Goal: Transaction & Acquisition: Purchase product/service

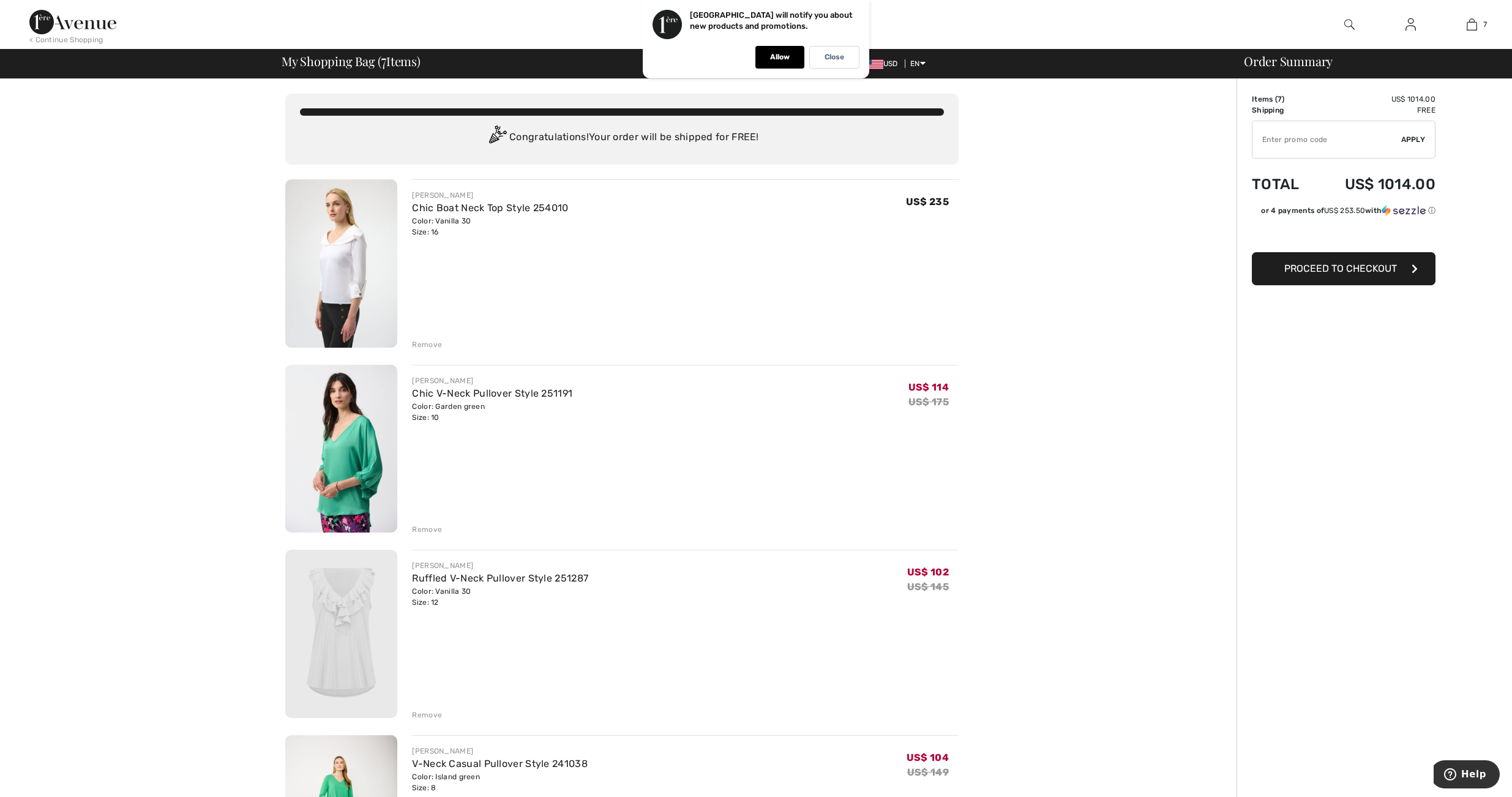
click at [345, 263] on img at bounding box center [341, 263] width 112 height 168
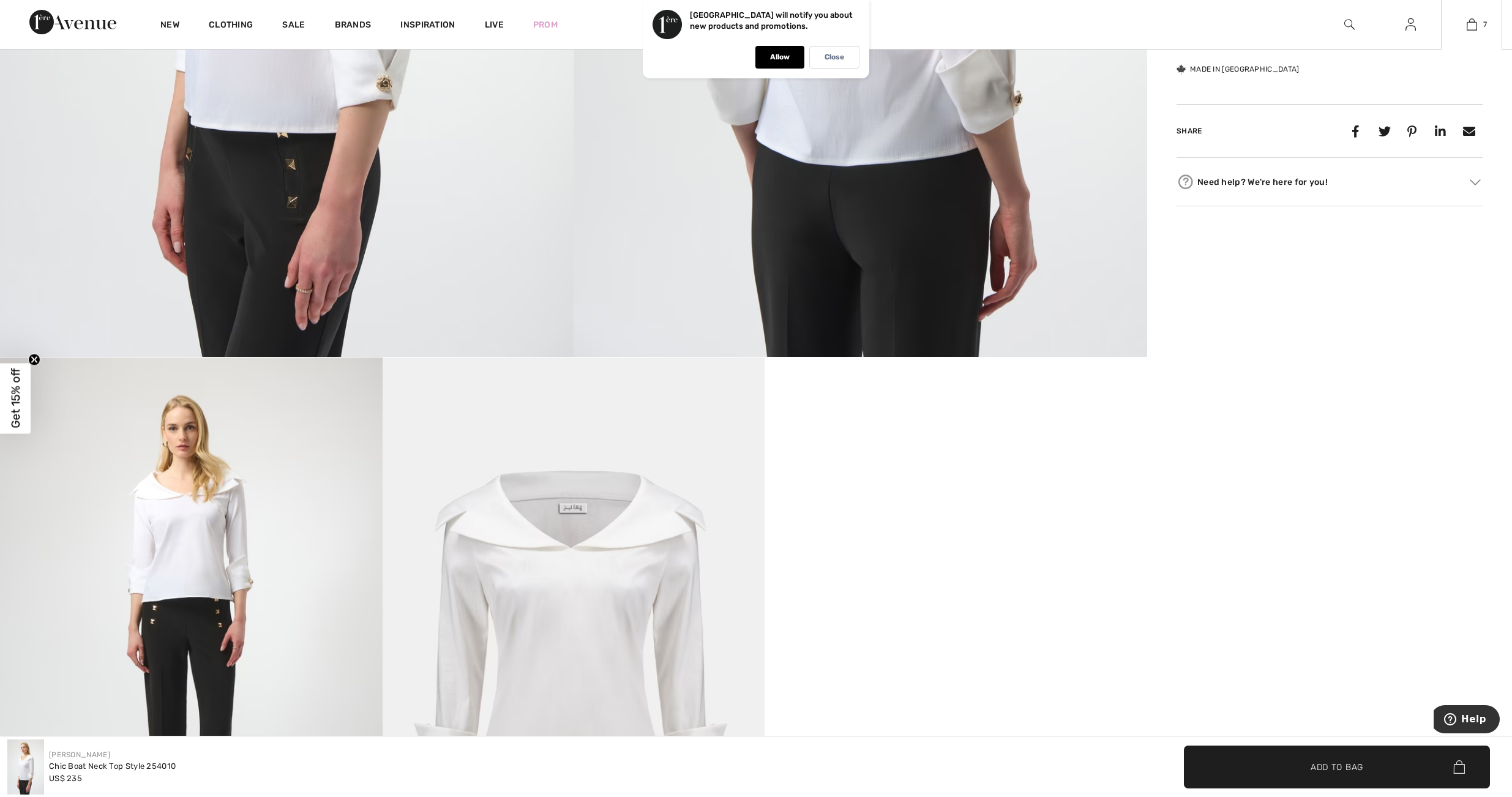
scroll to position [551, 0]
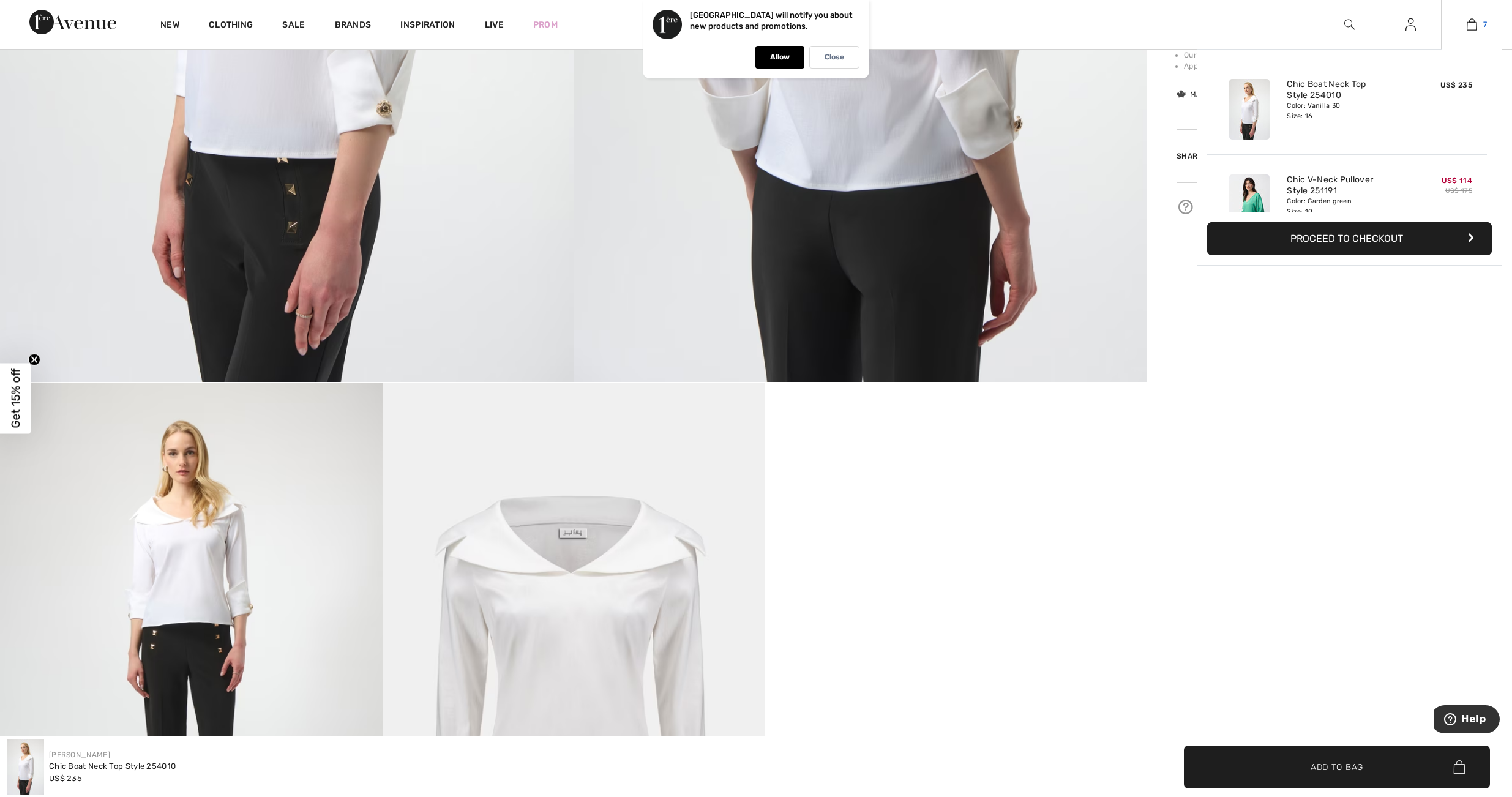
click at [1472, 27] on img at bounding box center [1472, 24] width 10 height 15
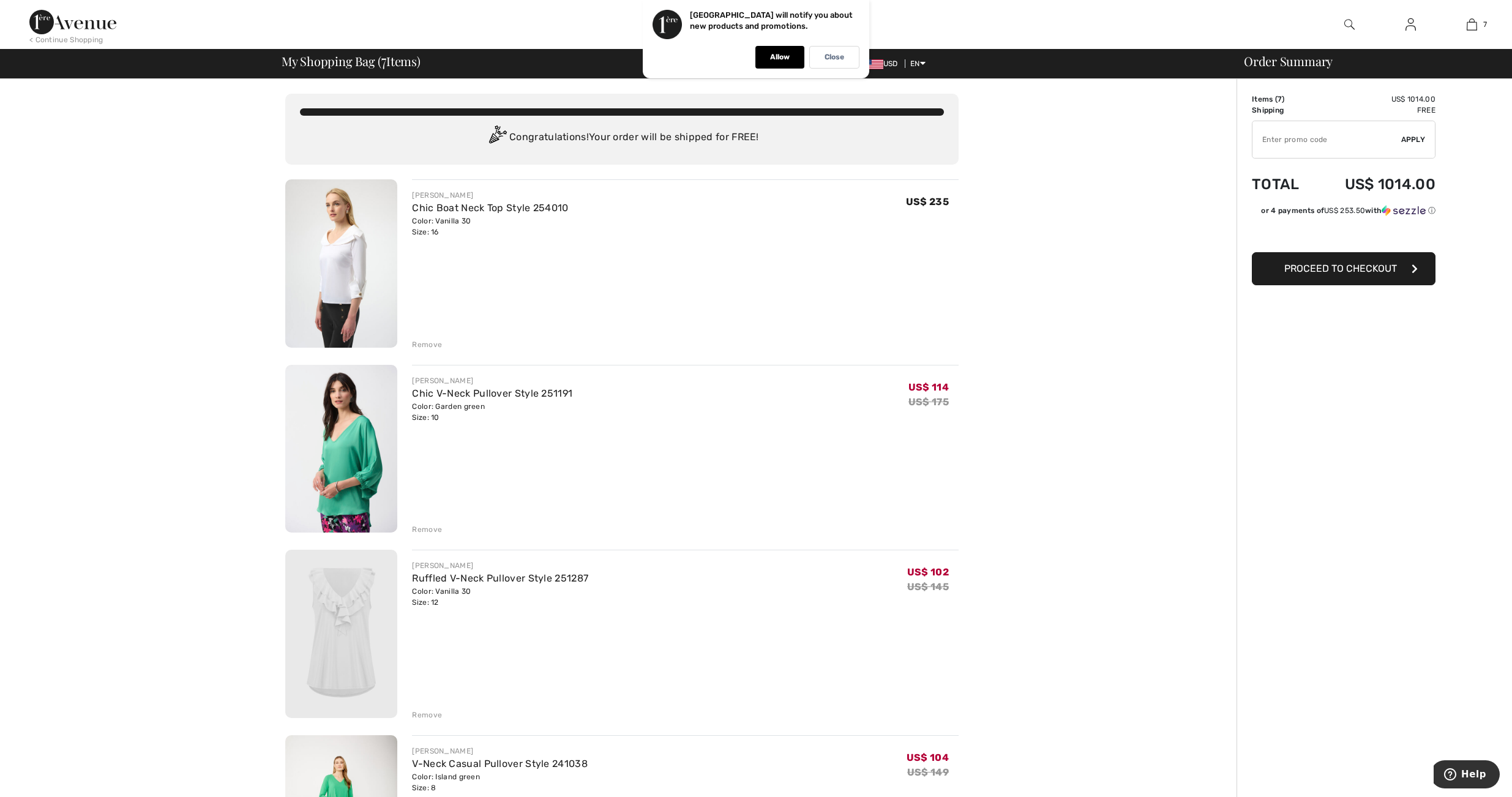
click at [416, 343] on div "Remove" at bounding box center [427, 344] width 30 height 11
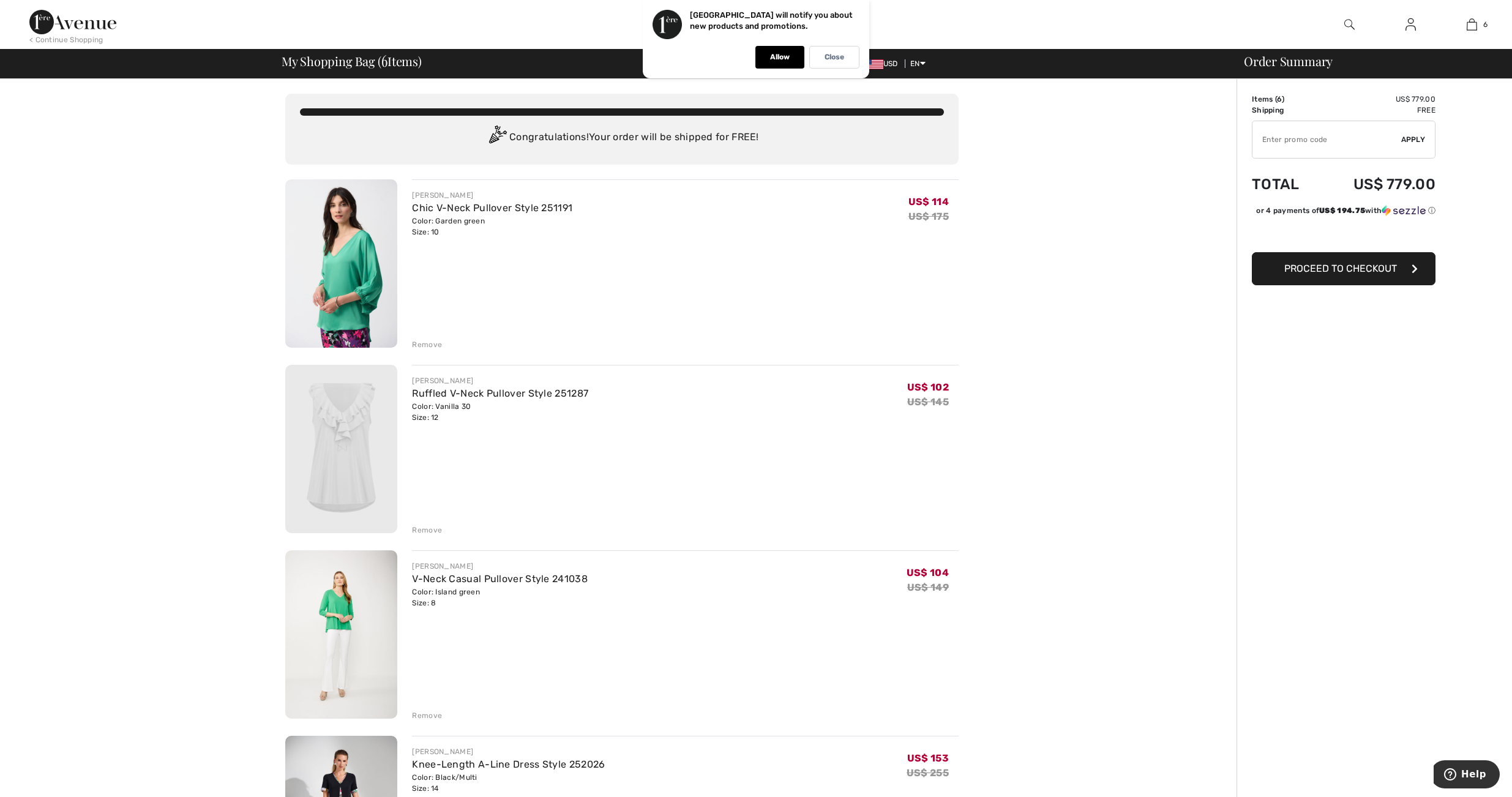
click at [416, 343] on div "Remove" at bounding box center [427, 344] width 30 height 11
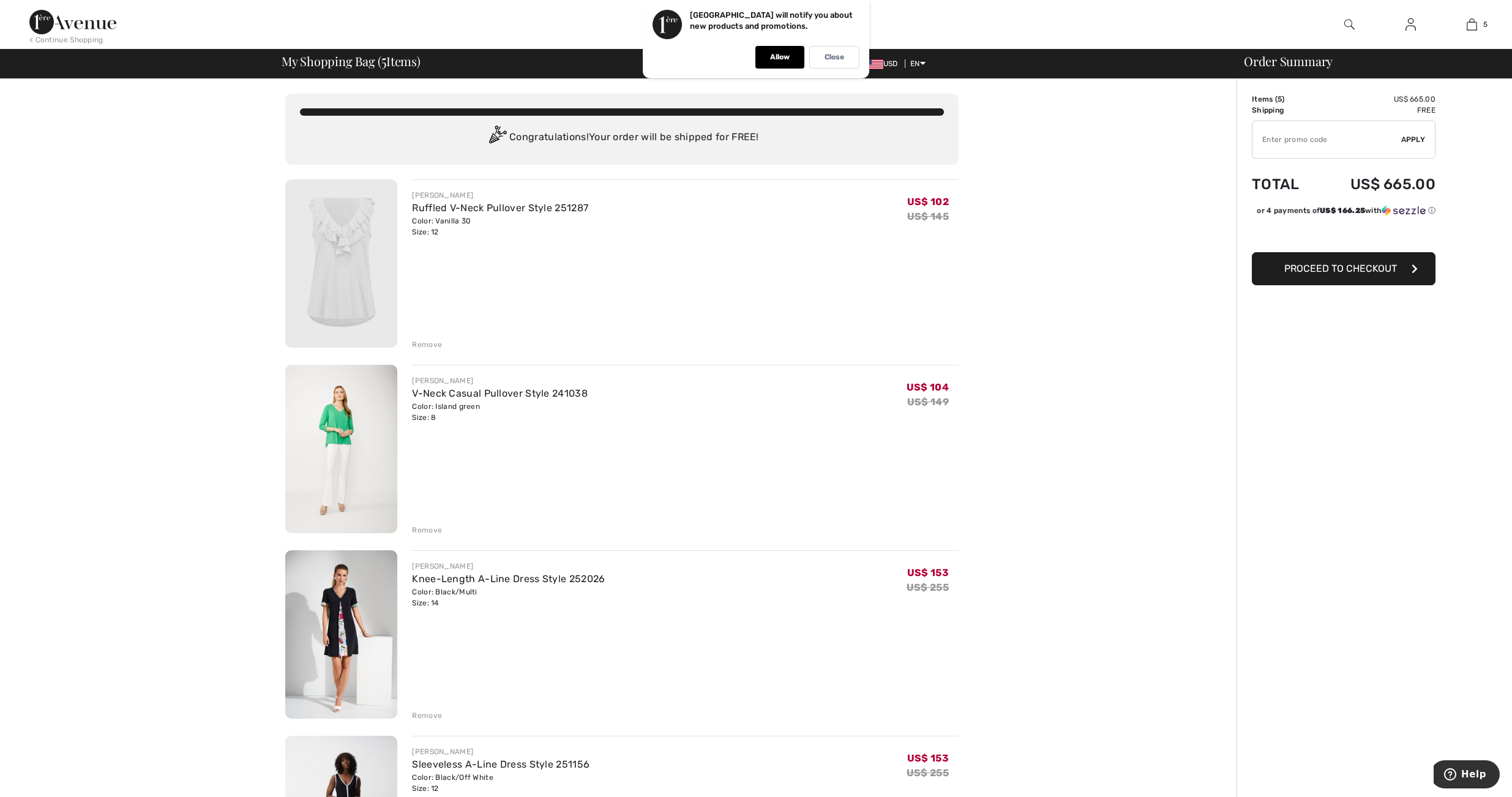
click at [352, 239] on img at bounding box center [341, 263] width 112 height 168
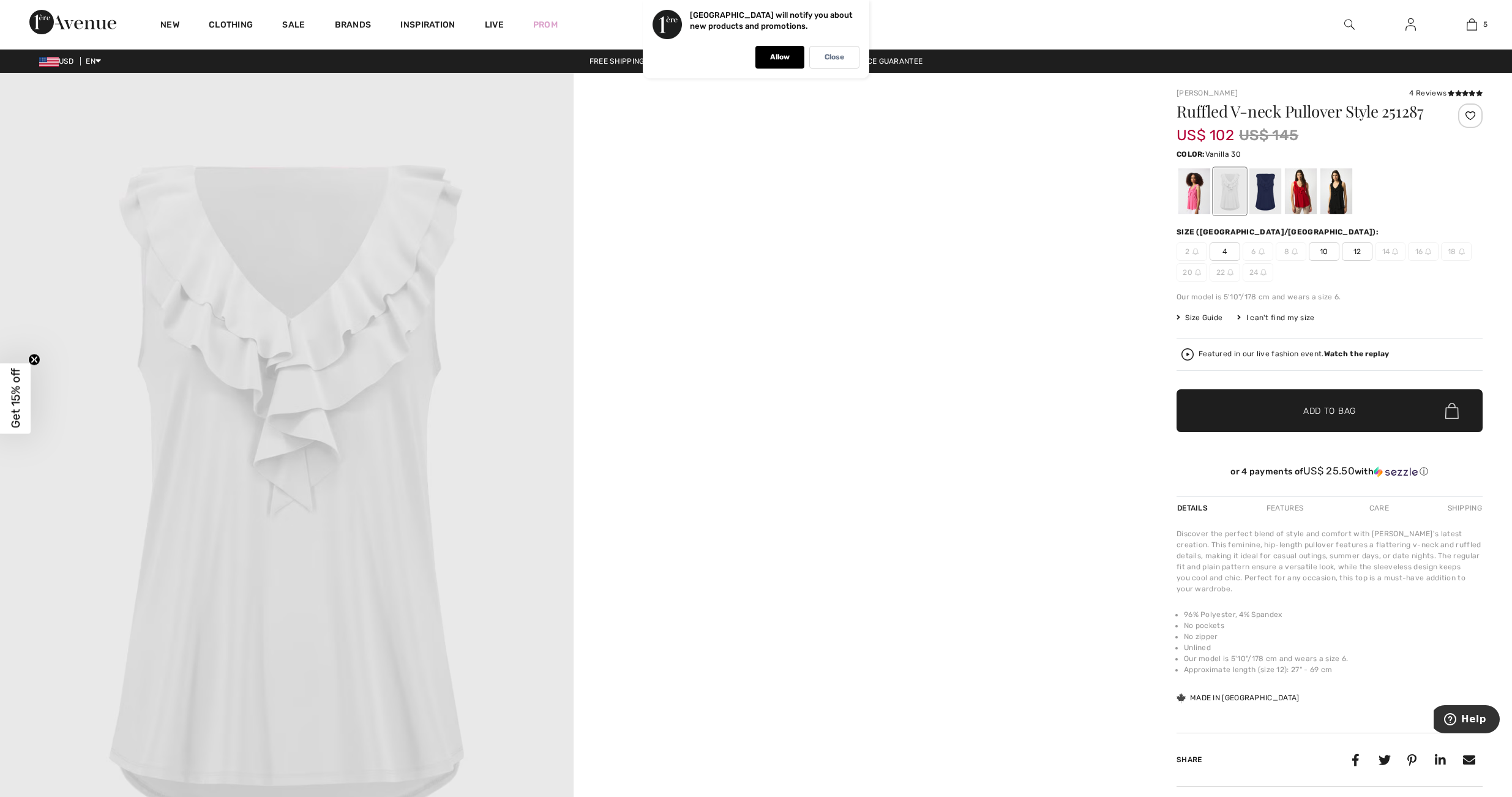
click at [310, 469] on img at bounding box center [287, 502] width 574 height 861
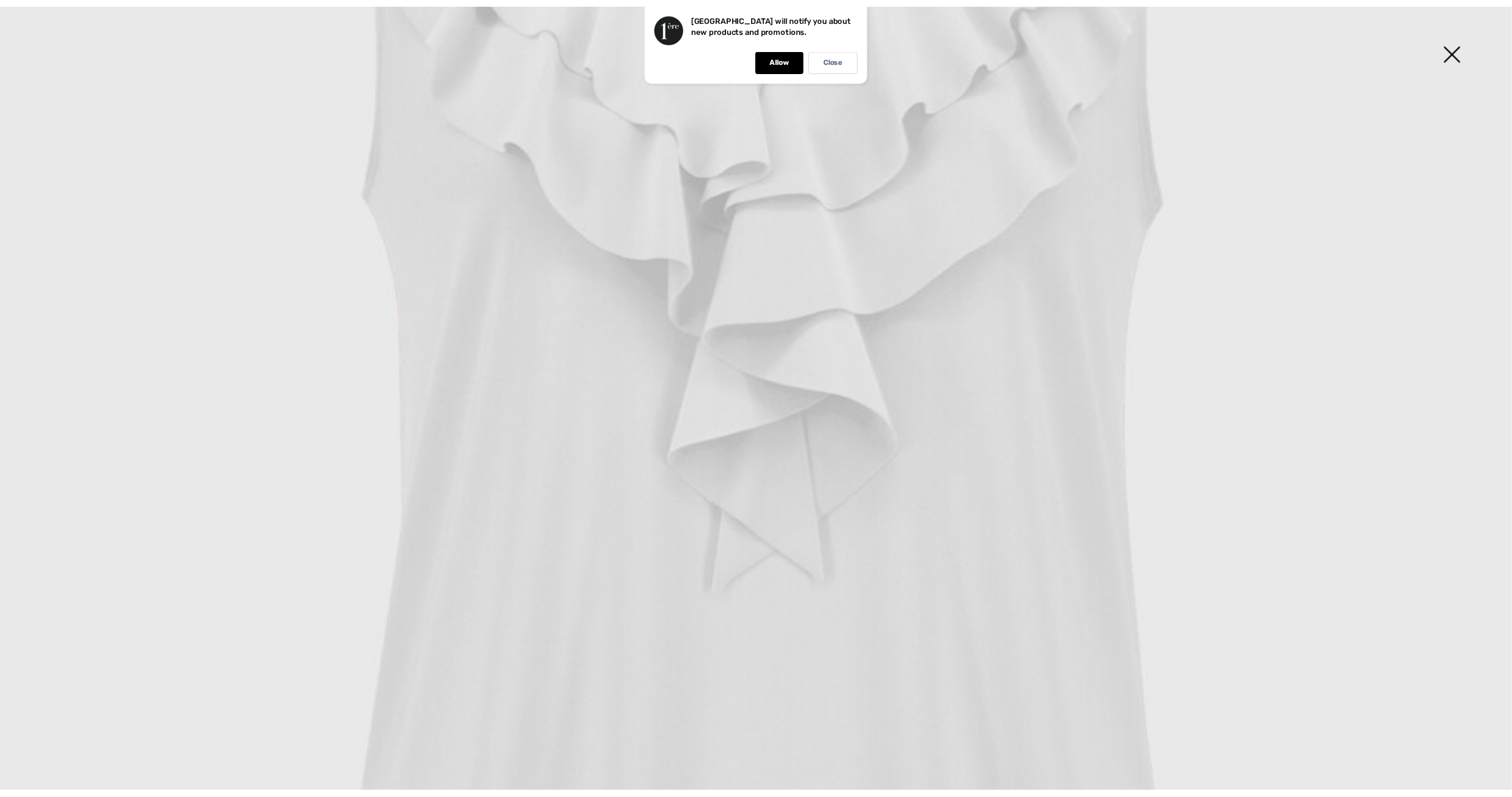
scroll to position [735, 0]
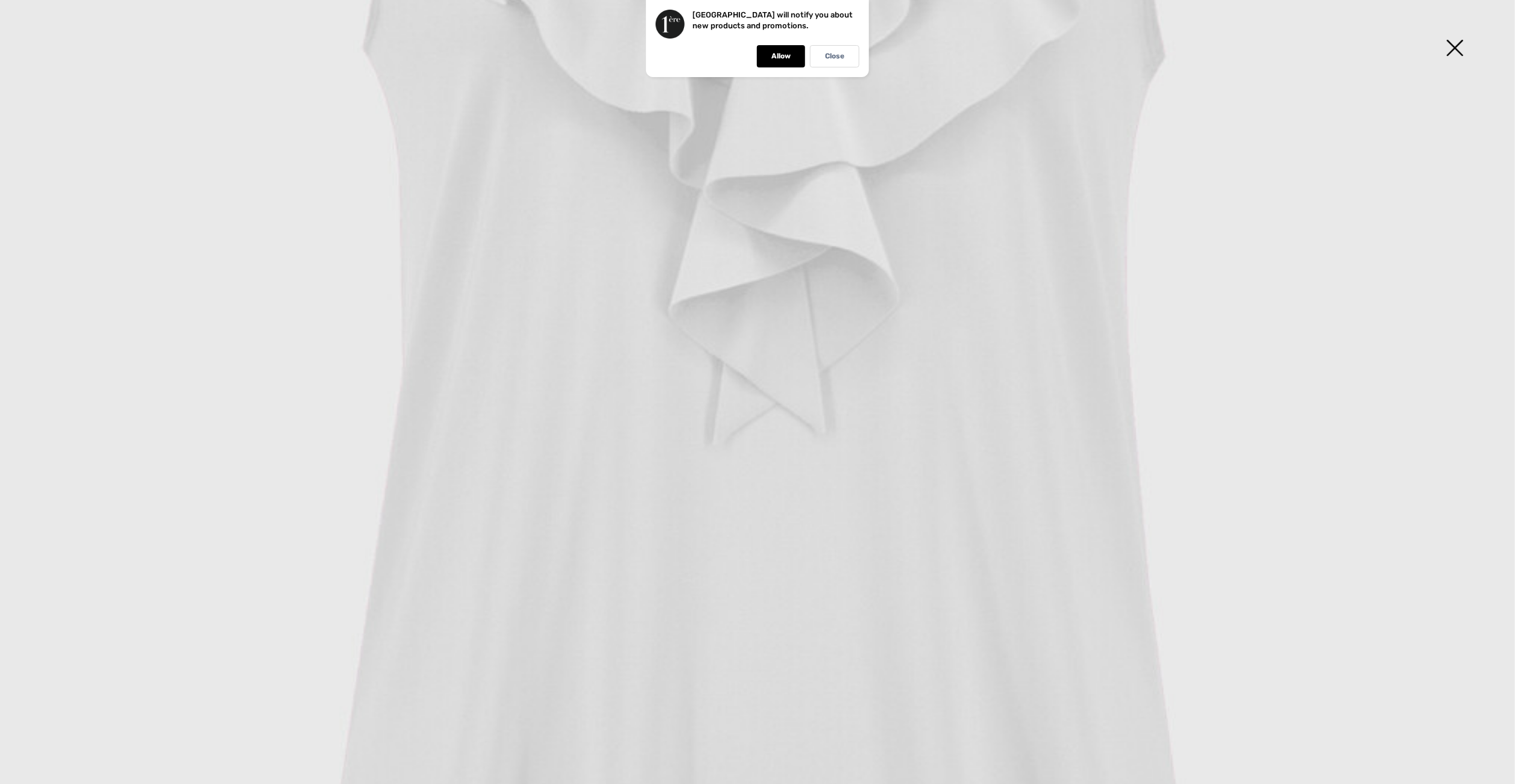
click at [1456, 48] on img at bounding box center [1454, 49] width 60 height 62
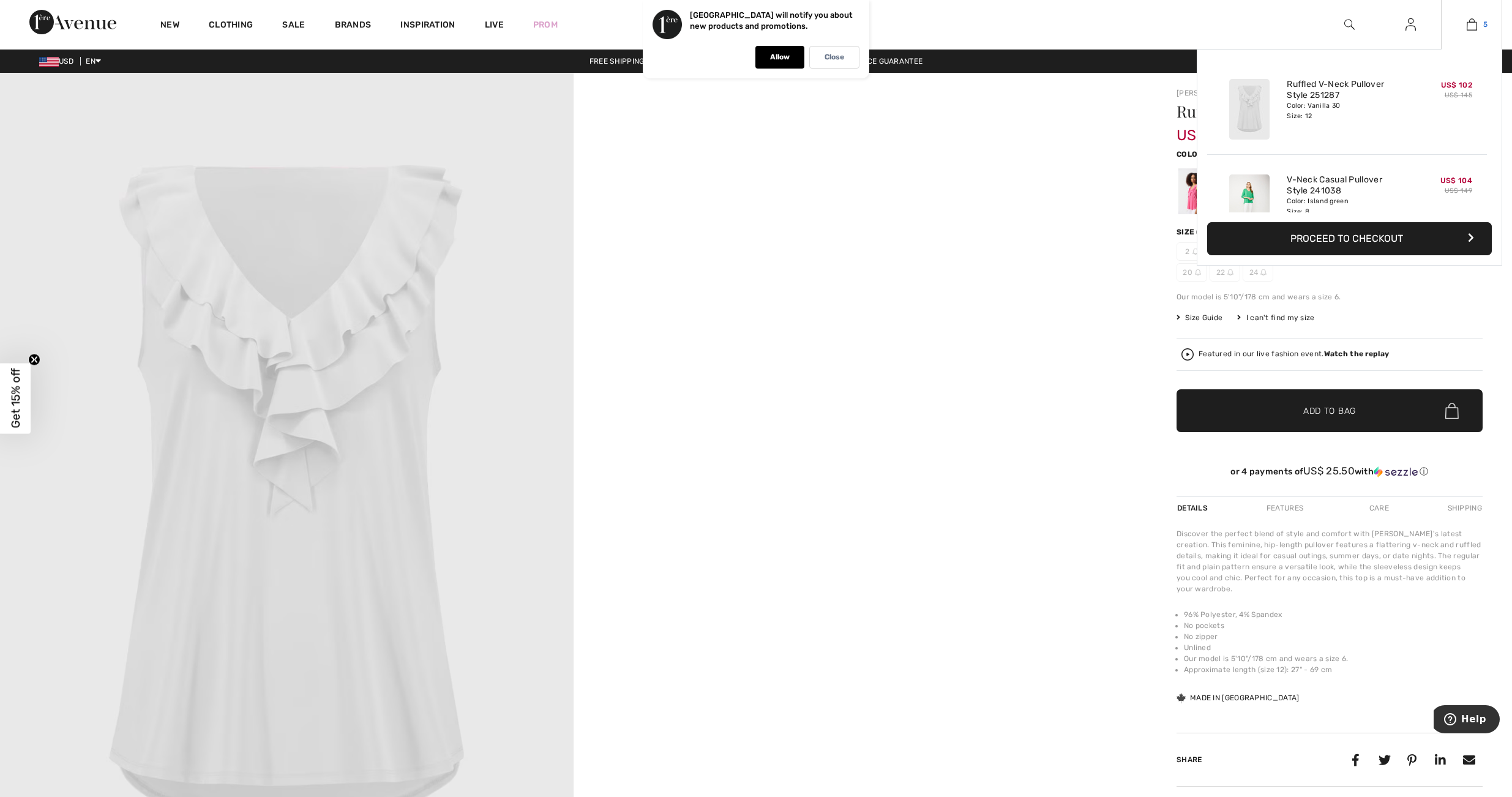
click at [1473, 21] on img at bounding box center [1472, 24] width 10 height 15
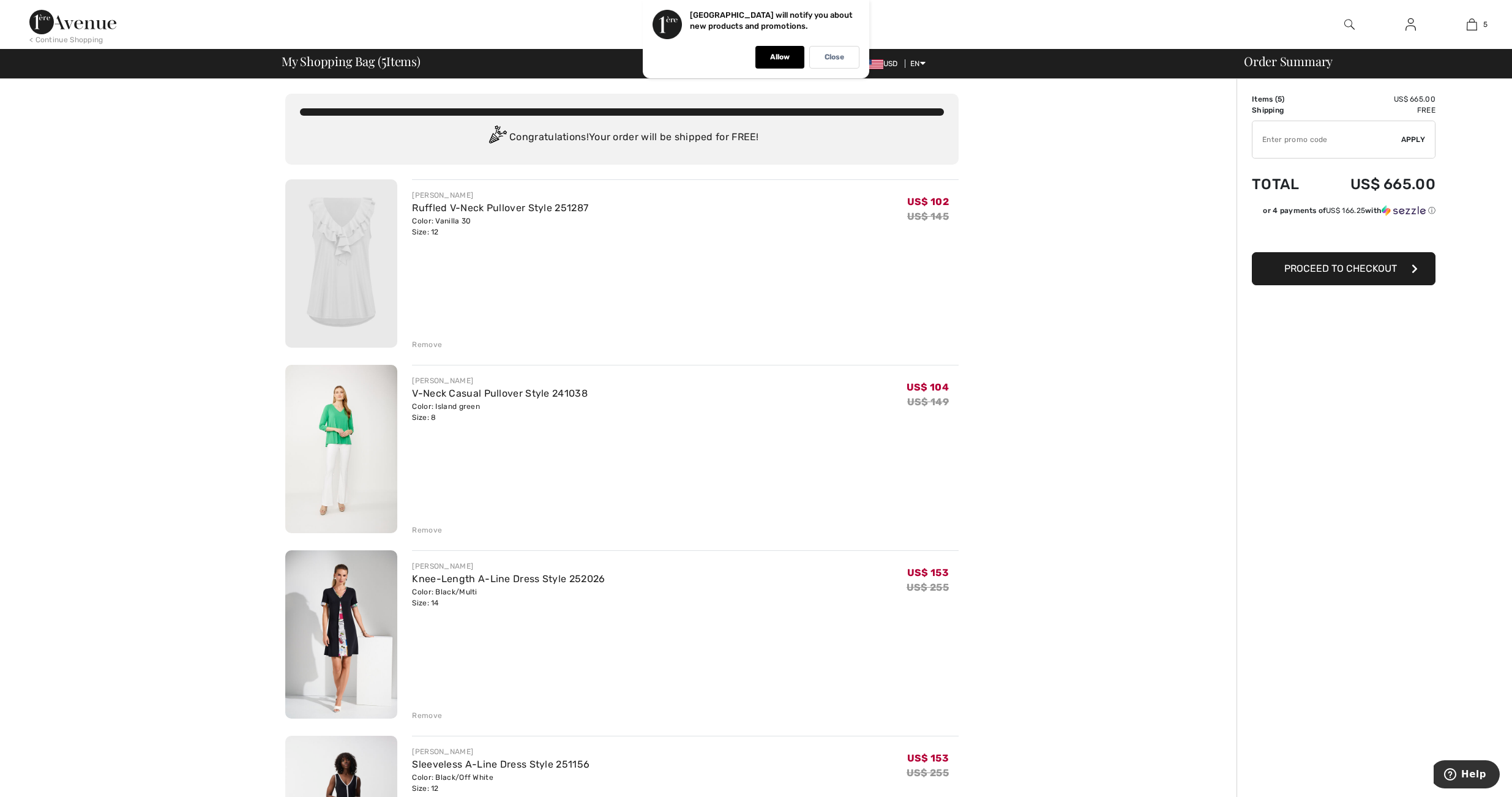
click at [326, 408] on img at bounding box center [341, 449] width 112 height 168
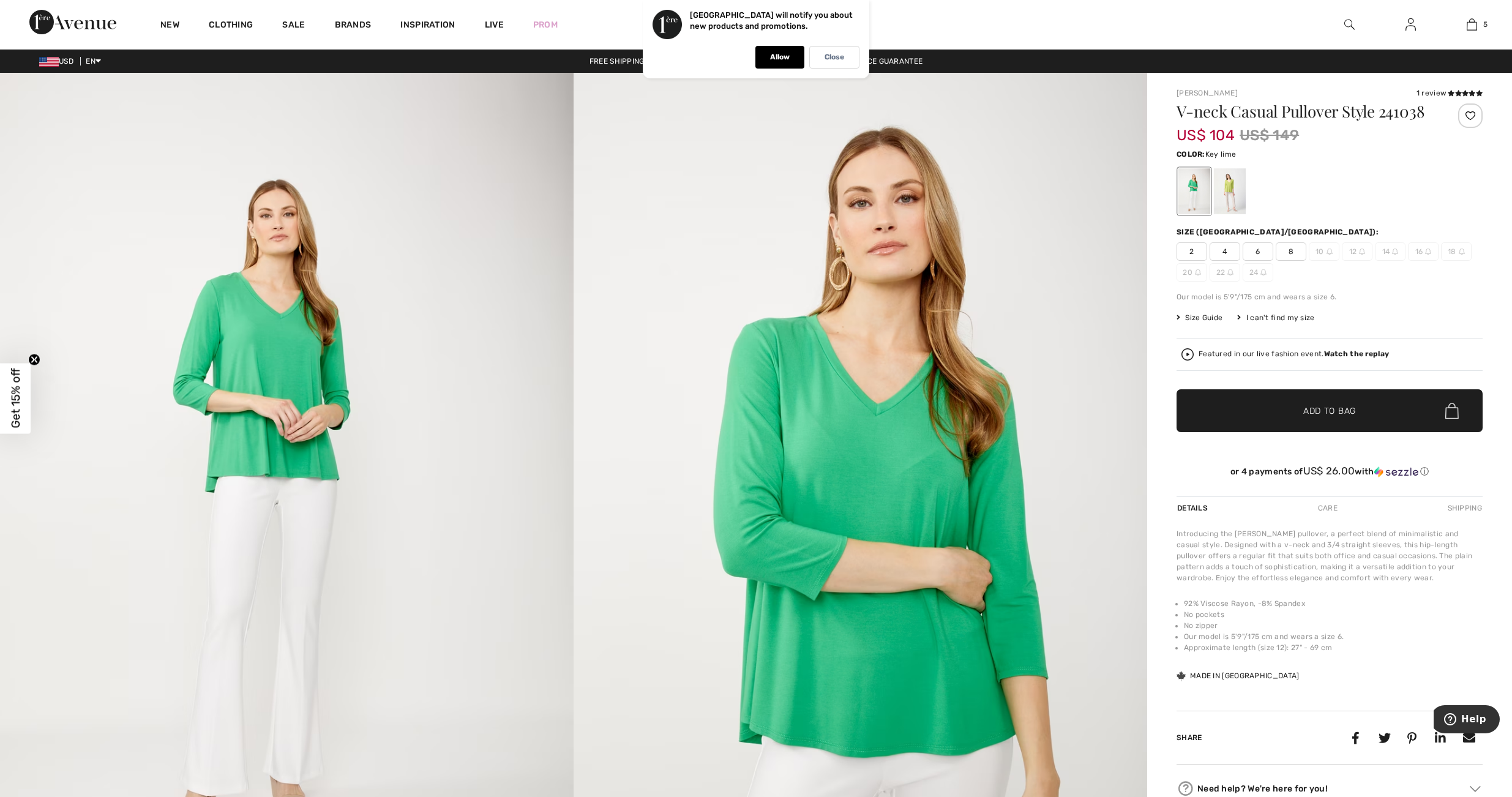
click at [1237, 193] on div at bounding box center [1230, 191] width 32 height 46
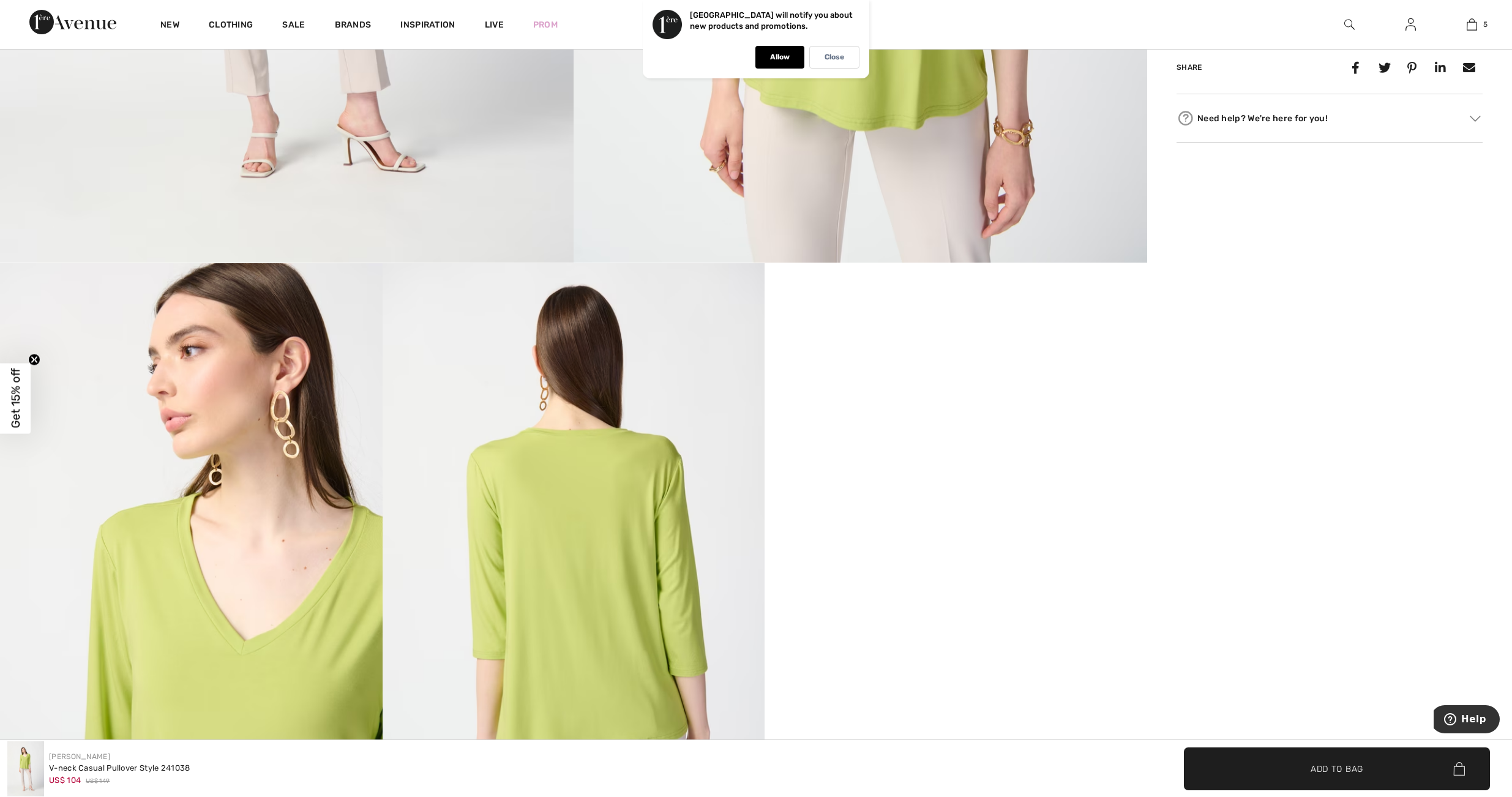
scroll to position [735, 0]
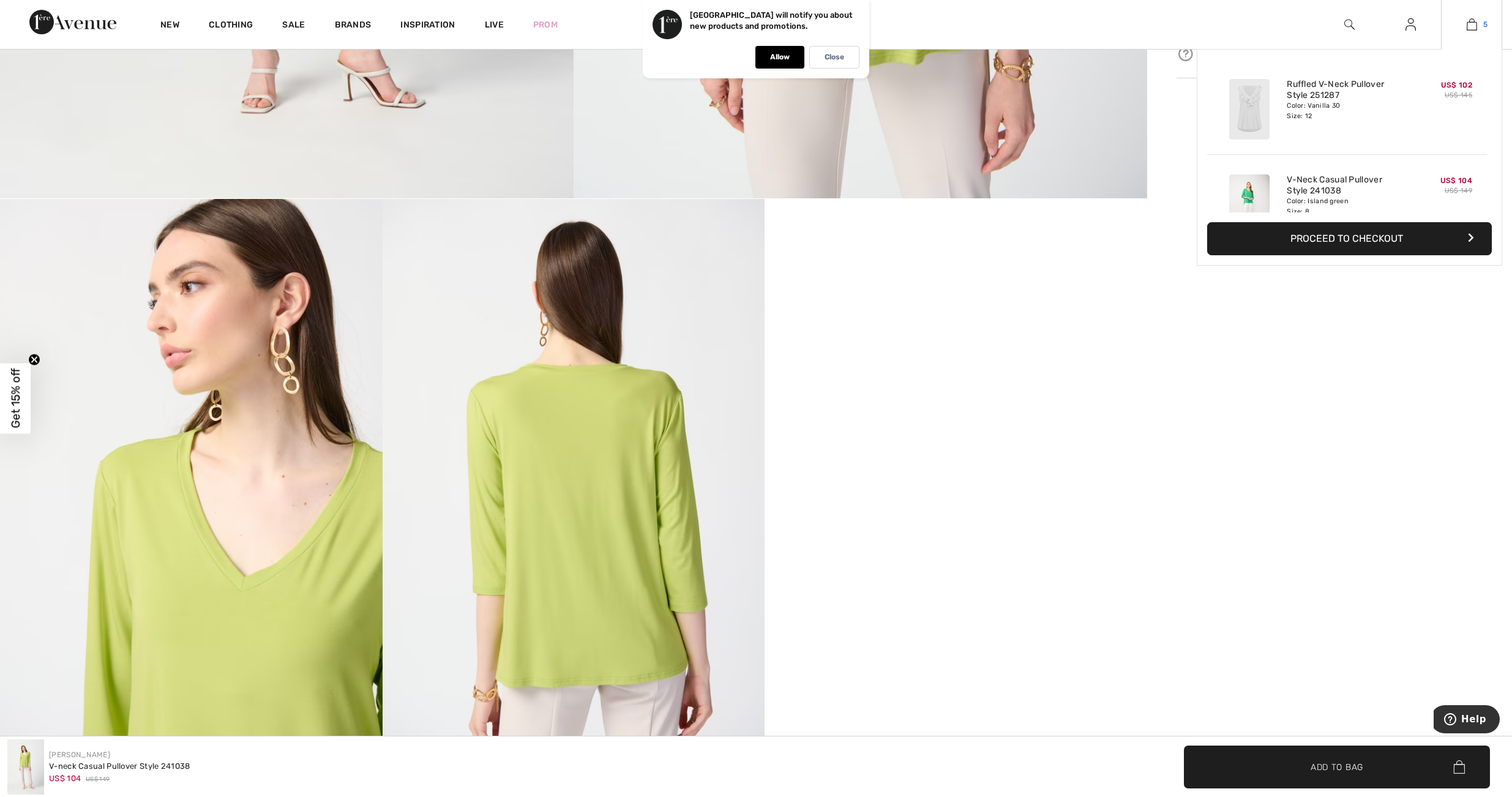
click at [1472, 28] on img at bounding box center [1472, 24] width 10 height 15
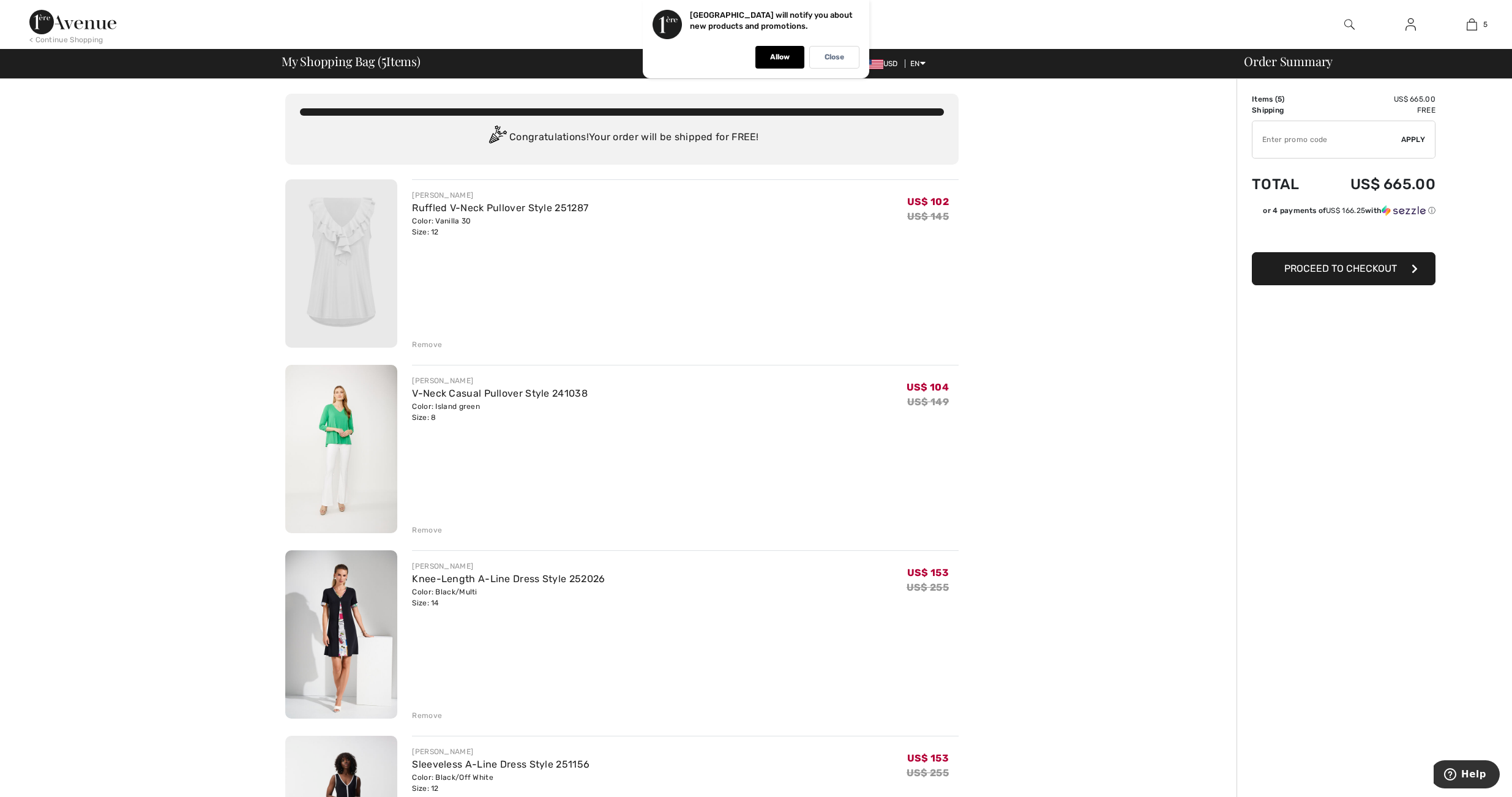
click at [352, 623] on img at bounding box center [341, 634] width 112 height 168
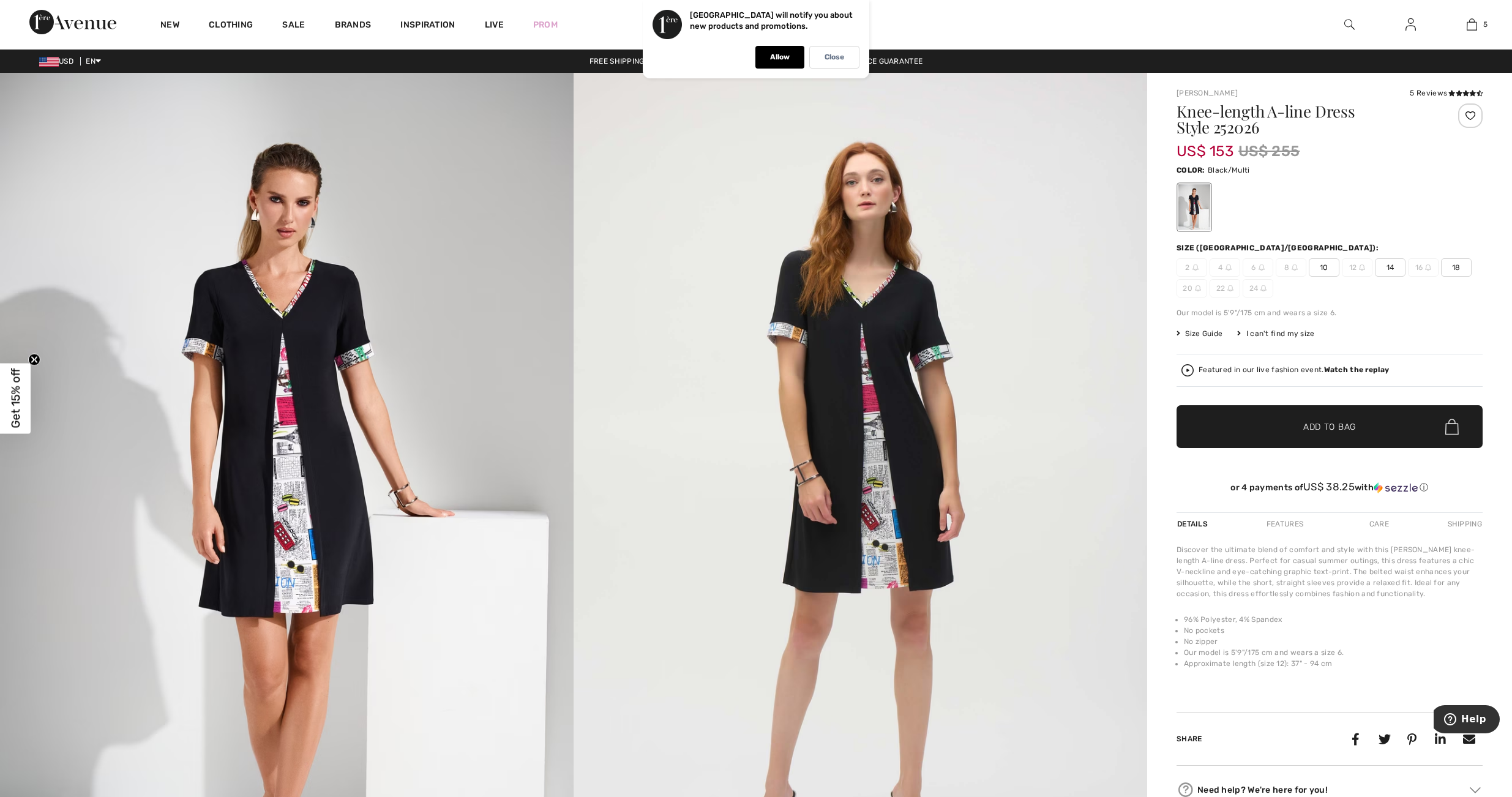
click at [867, 458] on img at bounding box center [861, 502] width 574 height 860
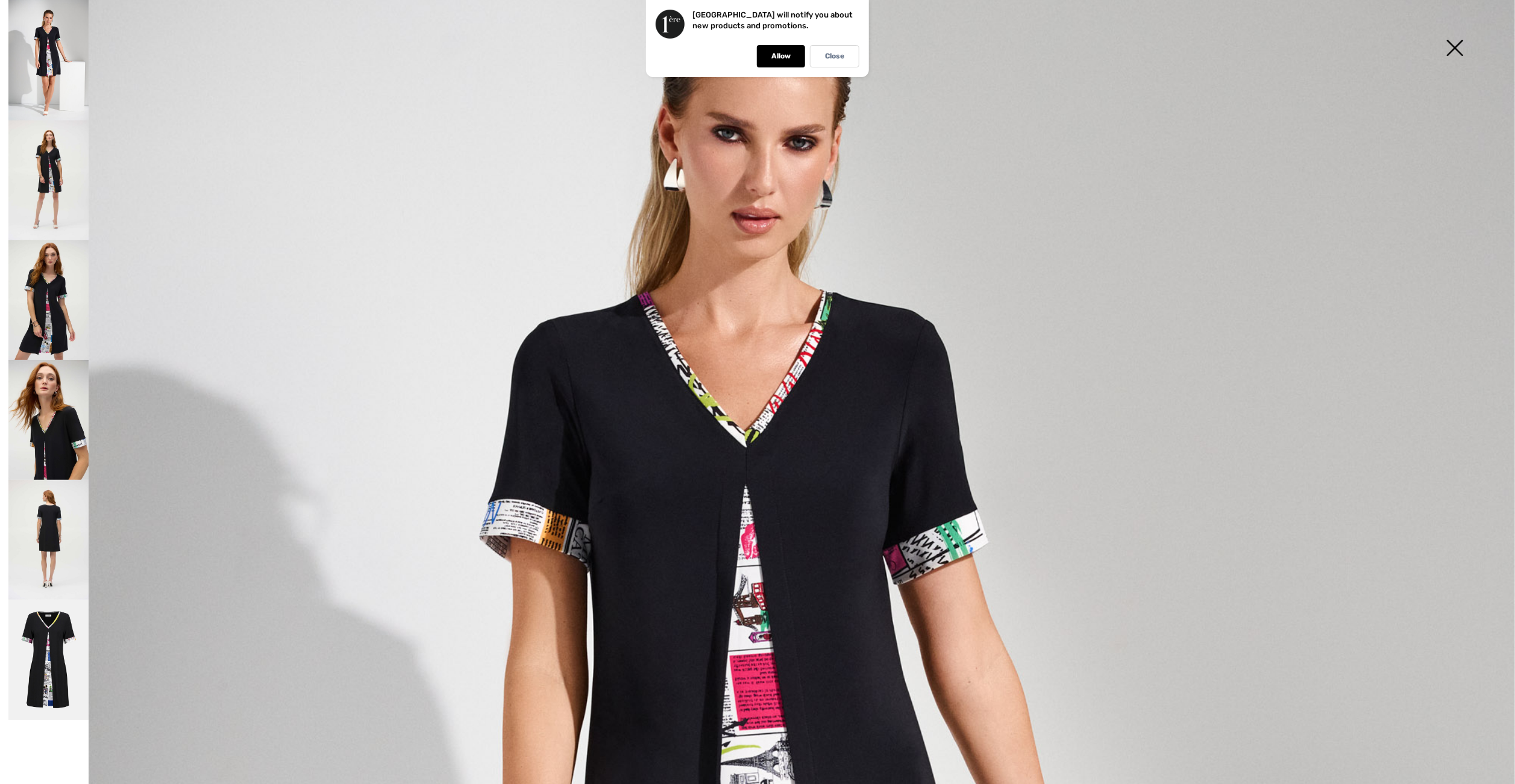
scroll to position [180, 0]
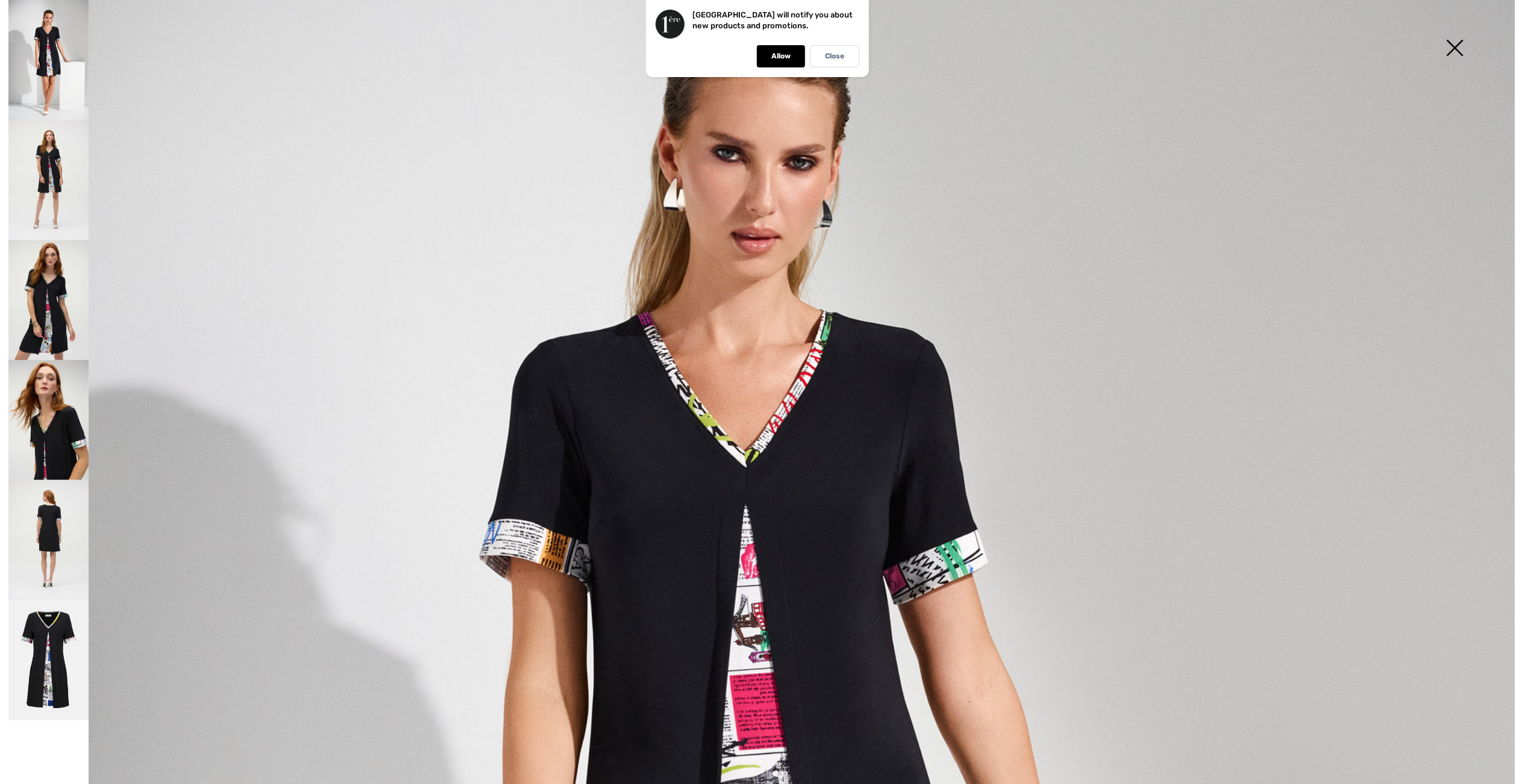
click at [65, 457] on img at bounding box center [48, 419] width 81 height 119
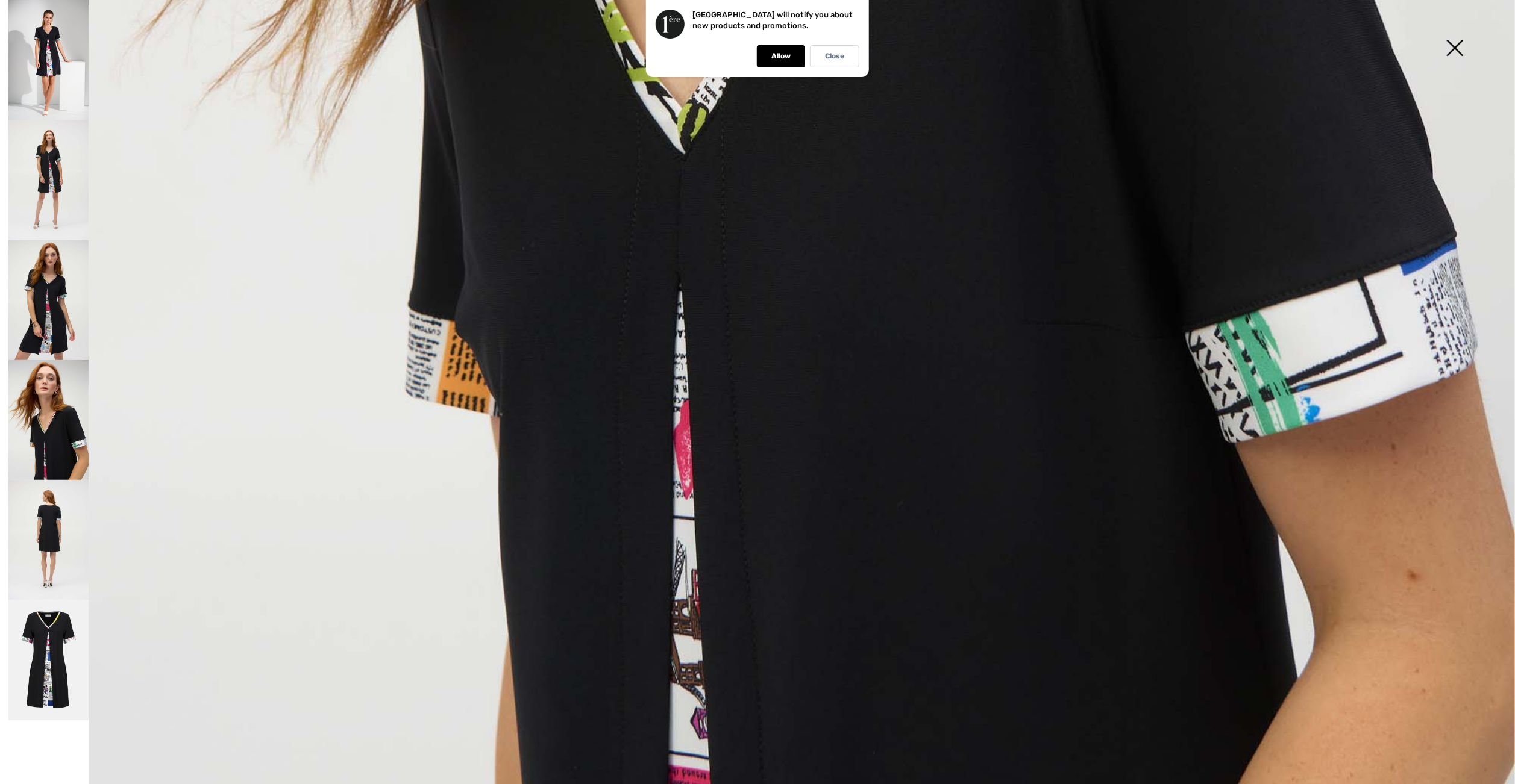
scroll to position [1264, 0]
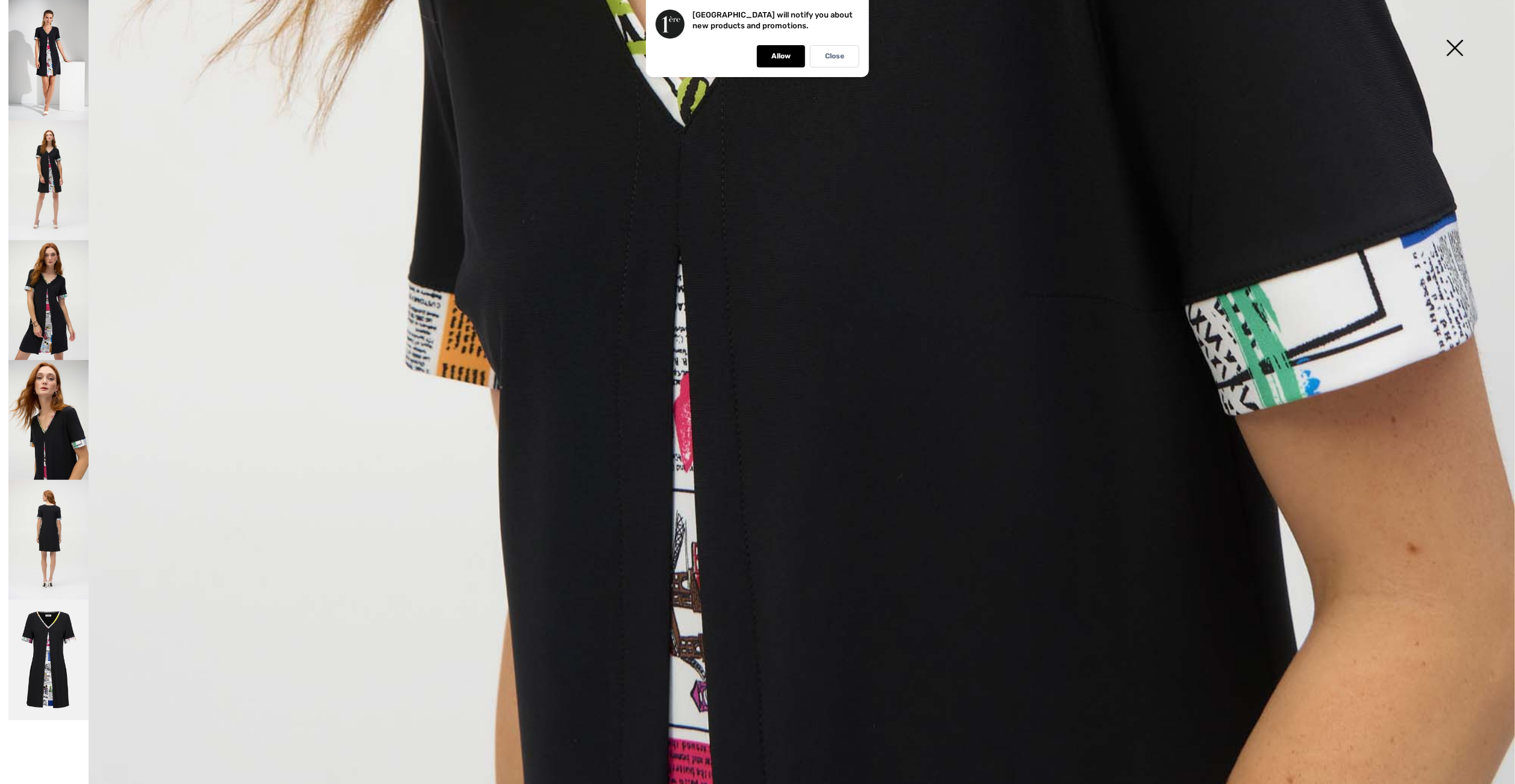
click at [52, 551] on img at bounding box center [48, 540] width 81 height 119
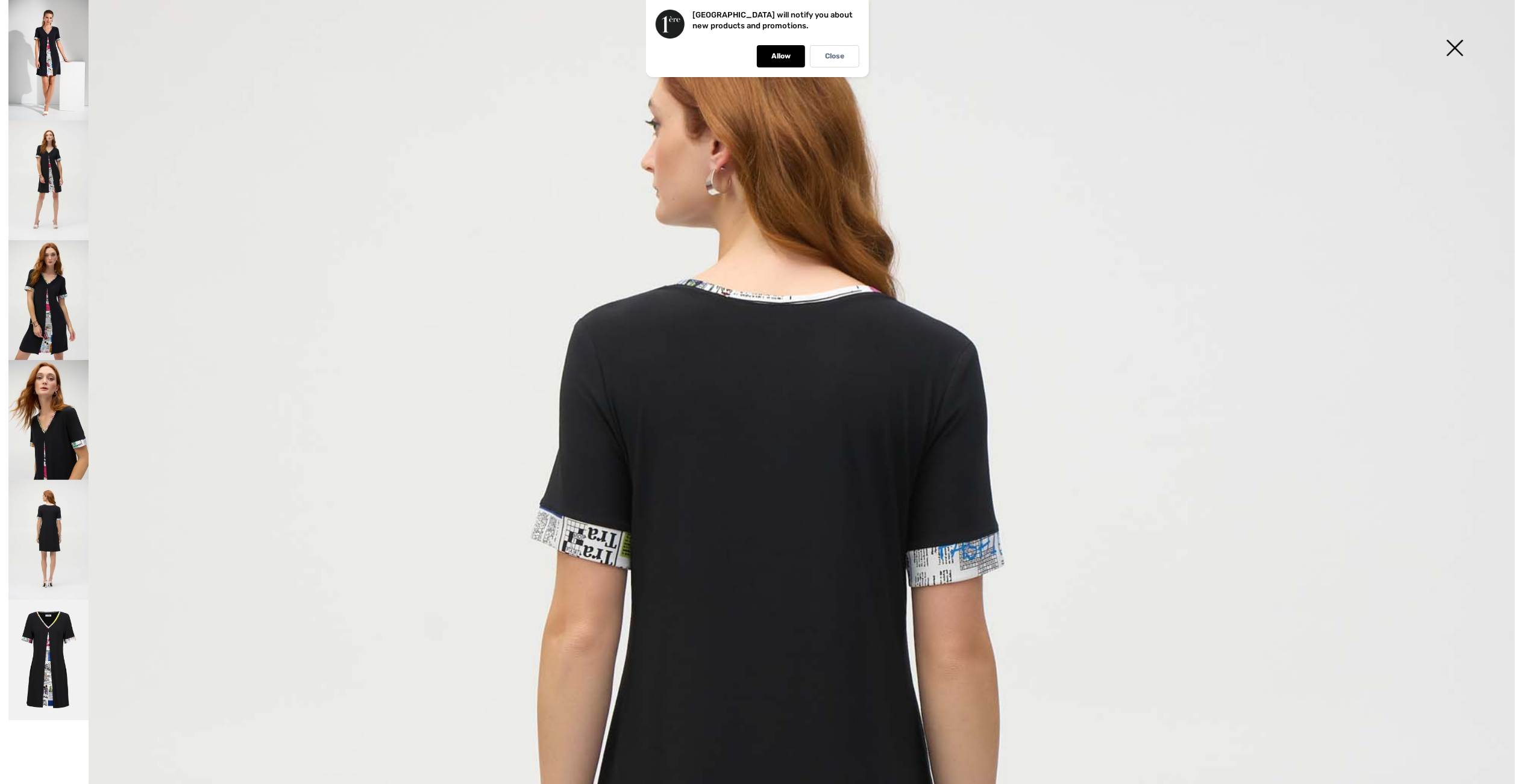
scroll to position [180, 0]
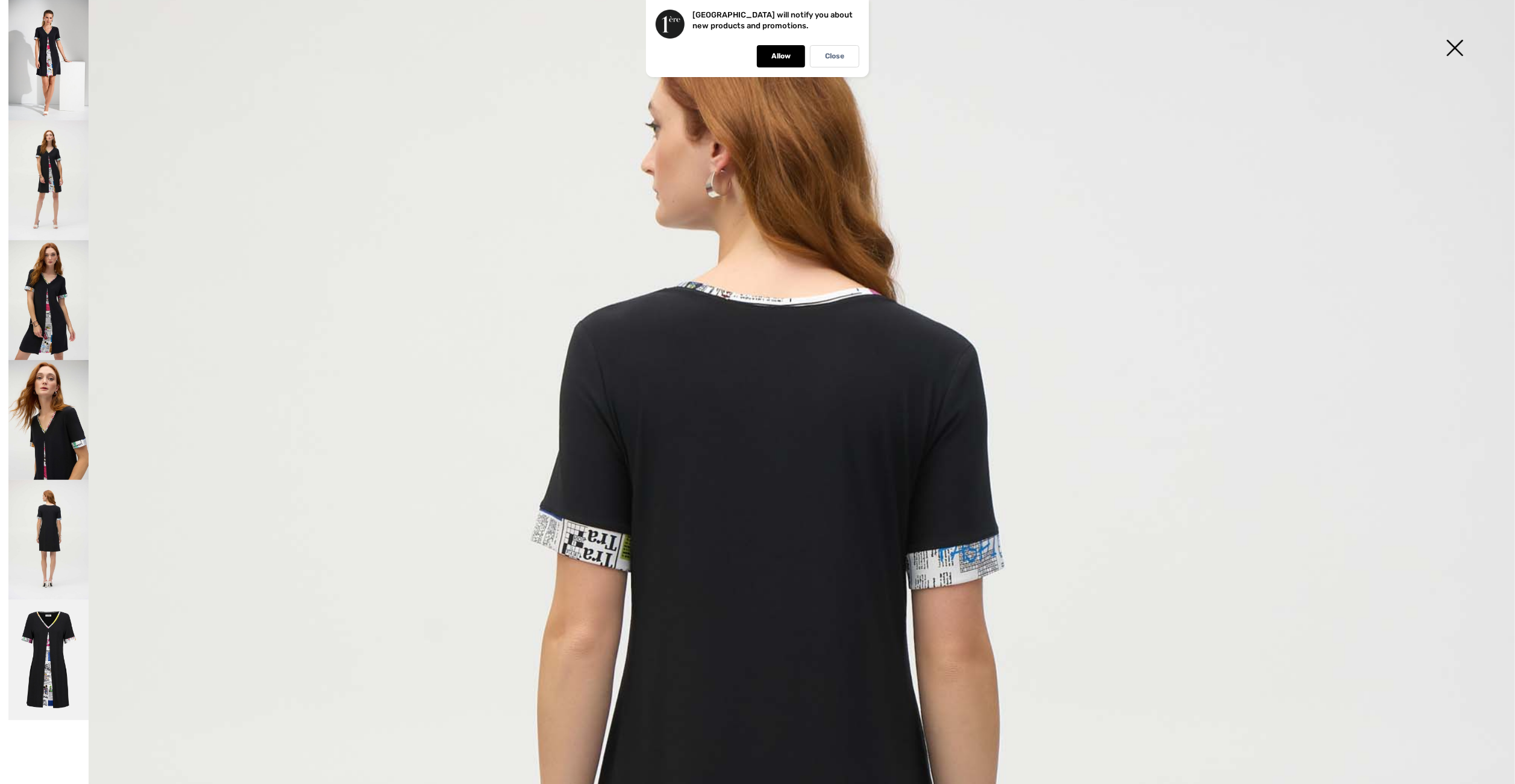
click at [50, 641] on img at bounding box center [48, 660] width 81 height 120
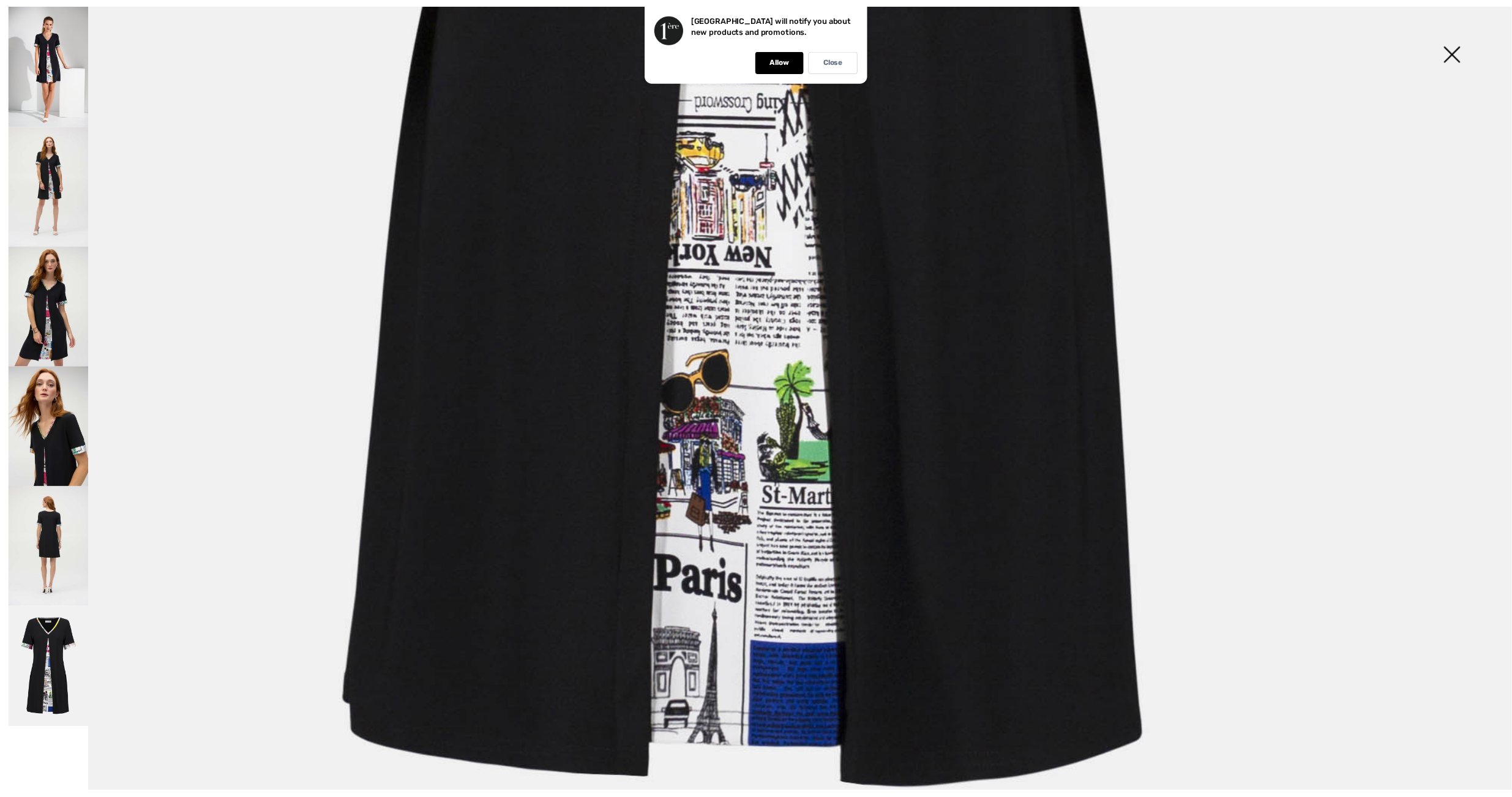
scroll to position [1470, 0]
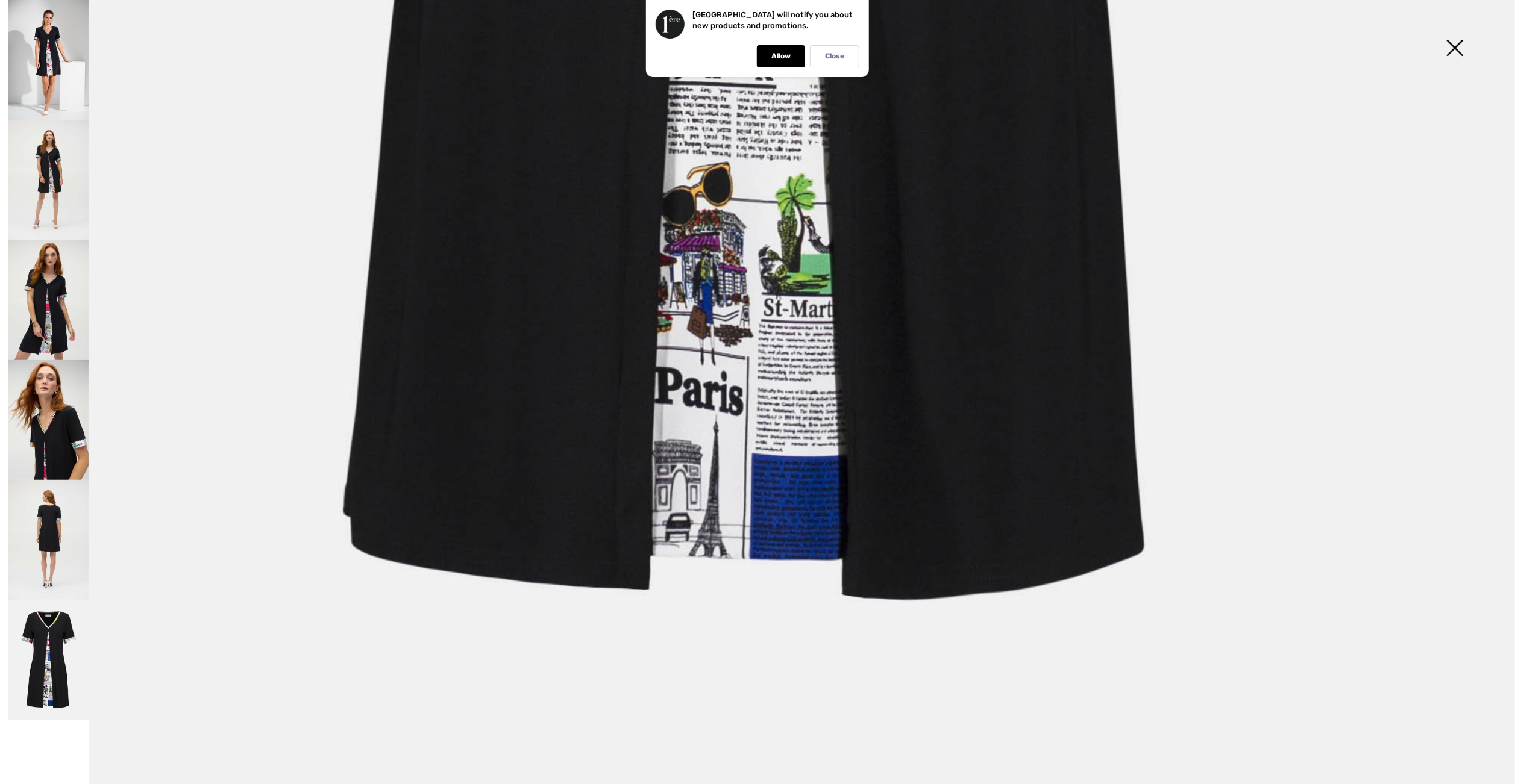
click at [1459, 43] on img at bounding box center [1454, 49] width 60 height 62
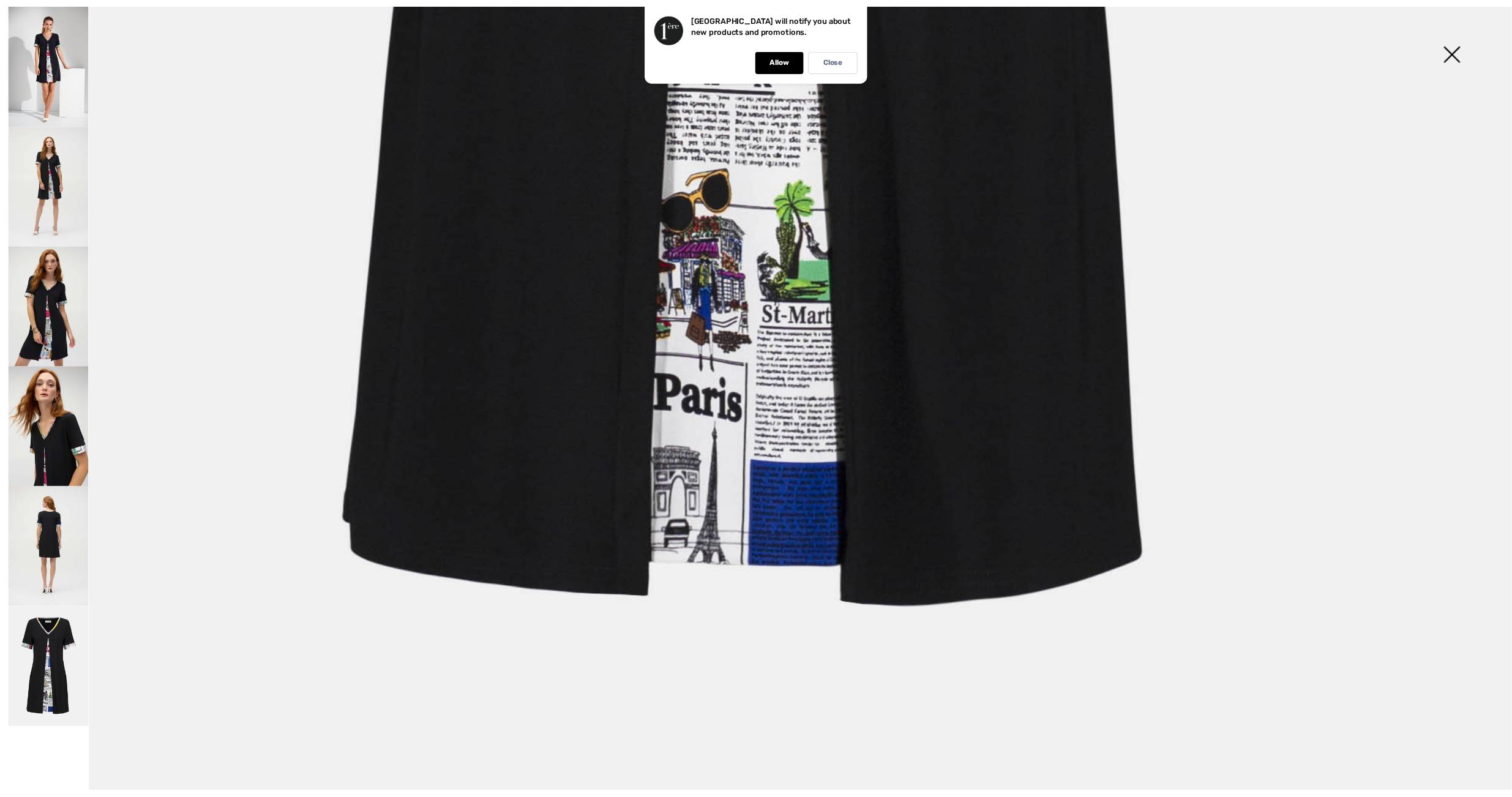
scroll to position [1430, 0]
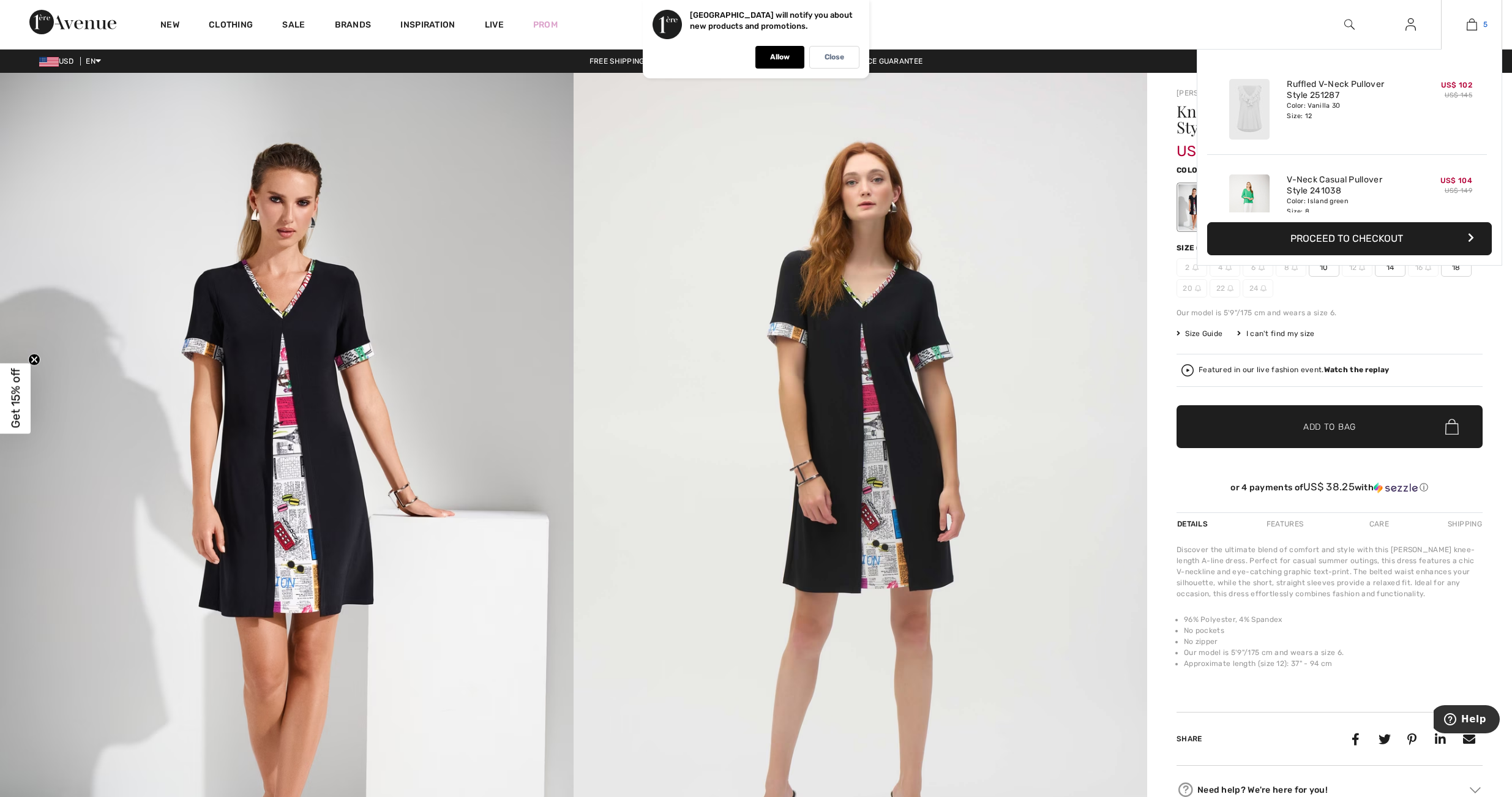
click at [1472, 27] on img at bounding box center [1472, 24] width 10 height 15
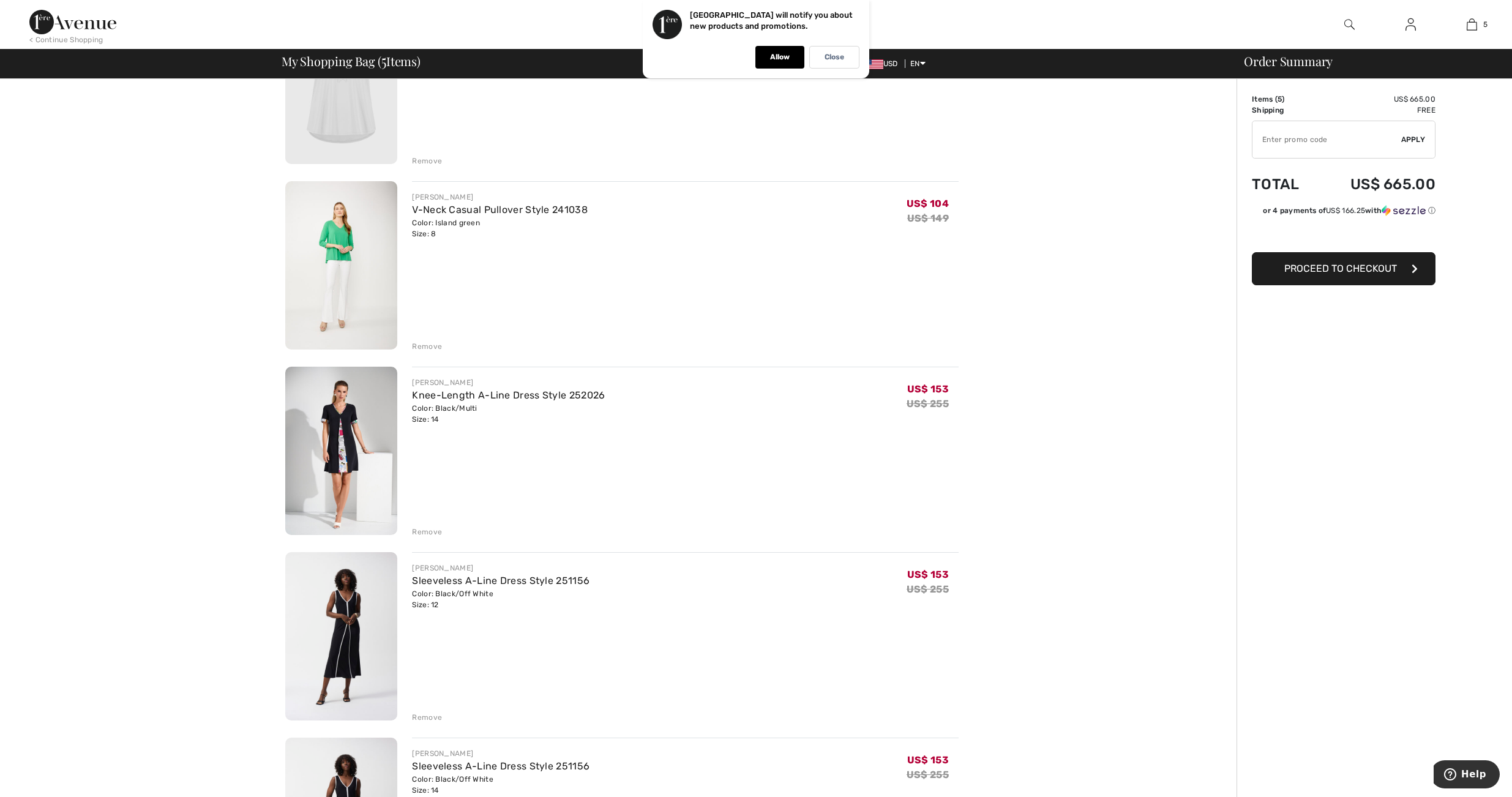
scroll to position [367, 0]
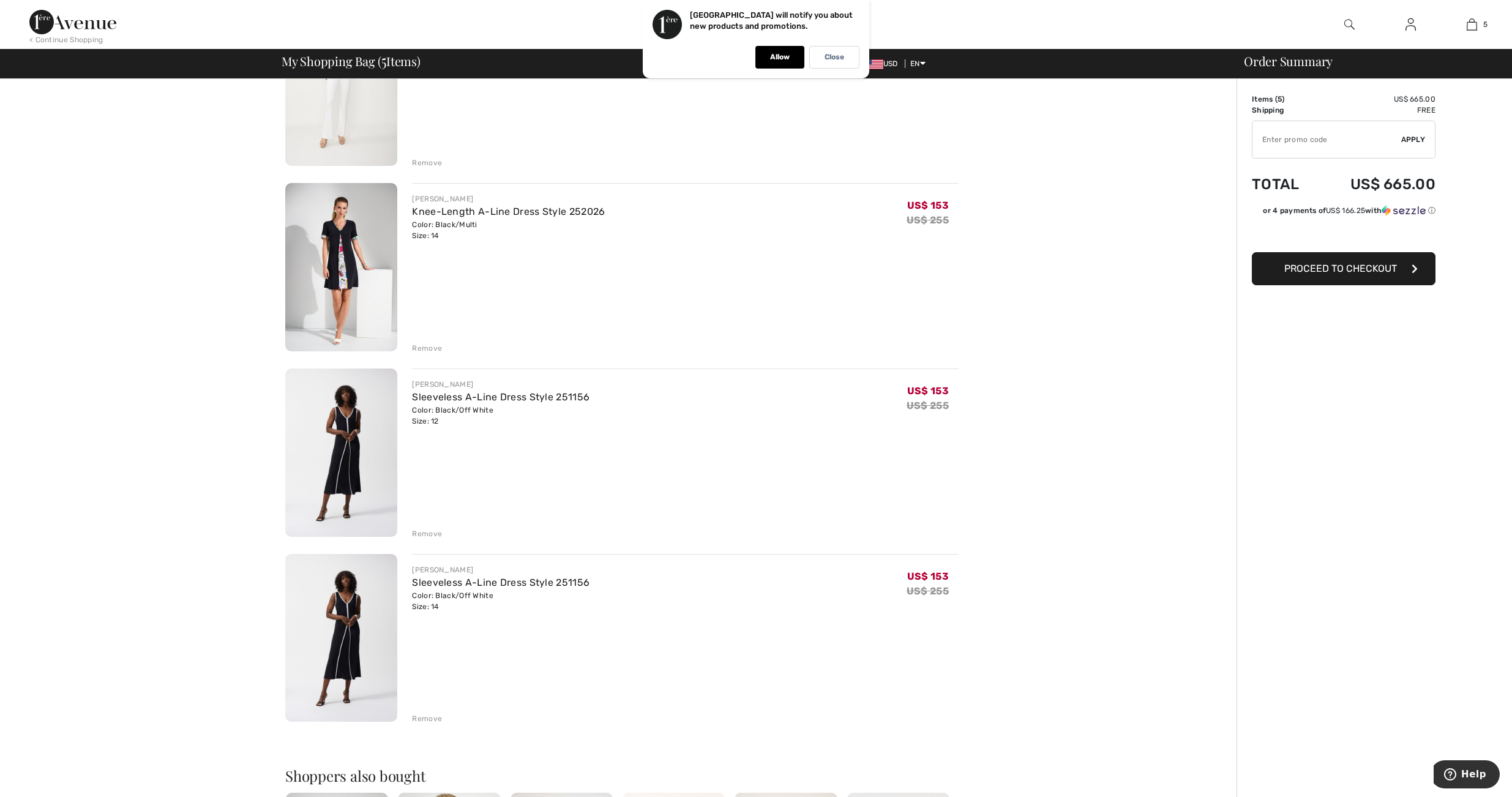
click at [425, 529] on div "Remove" at bounding box center [427, 534] width 30 height 11
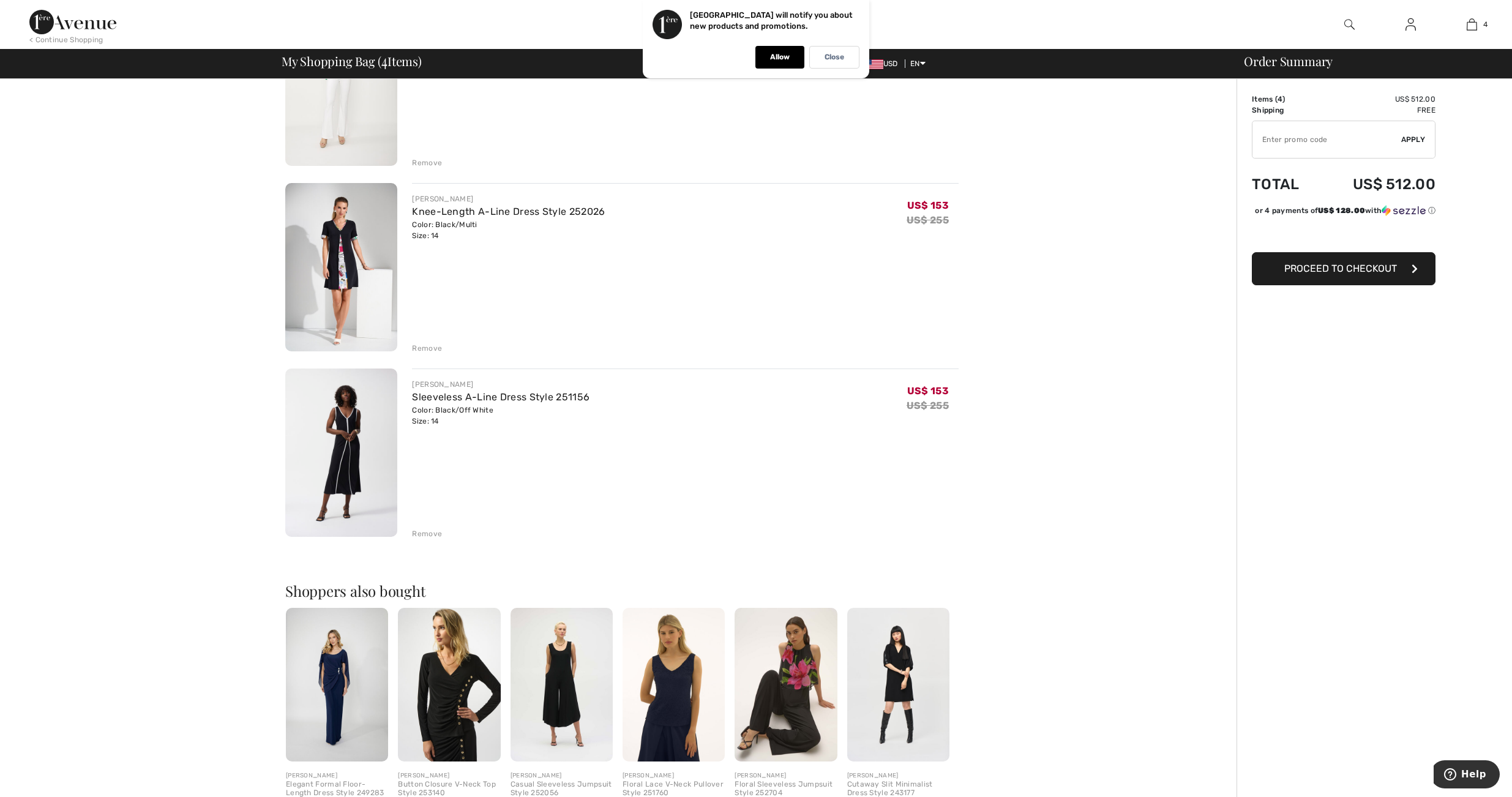
click at [427, 536] on div "Remove" at bounding box center [427, 534] width 30 height 11
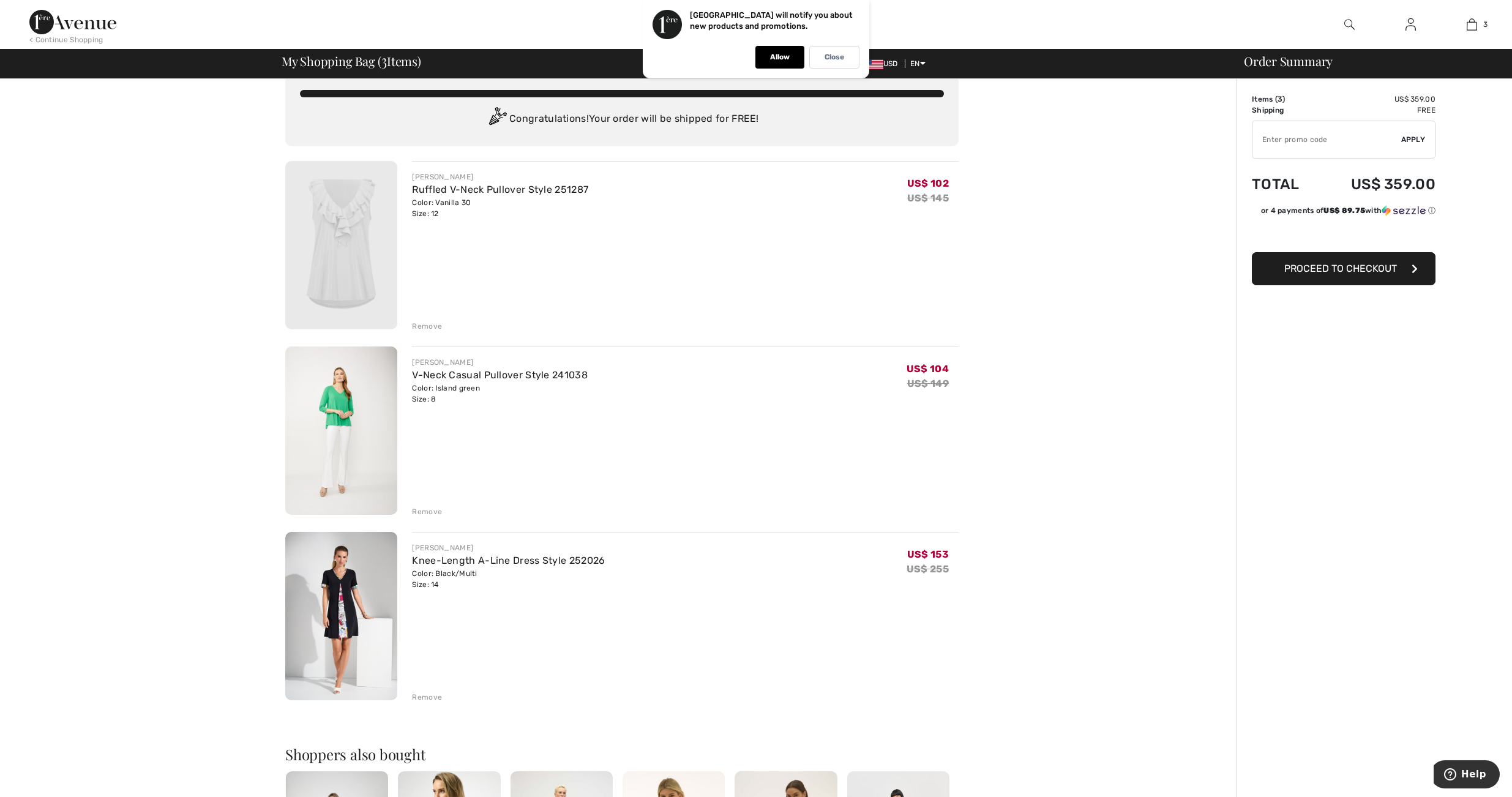
scroll to position [0, 0]
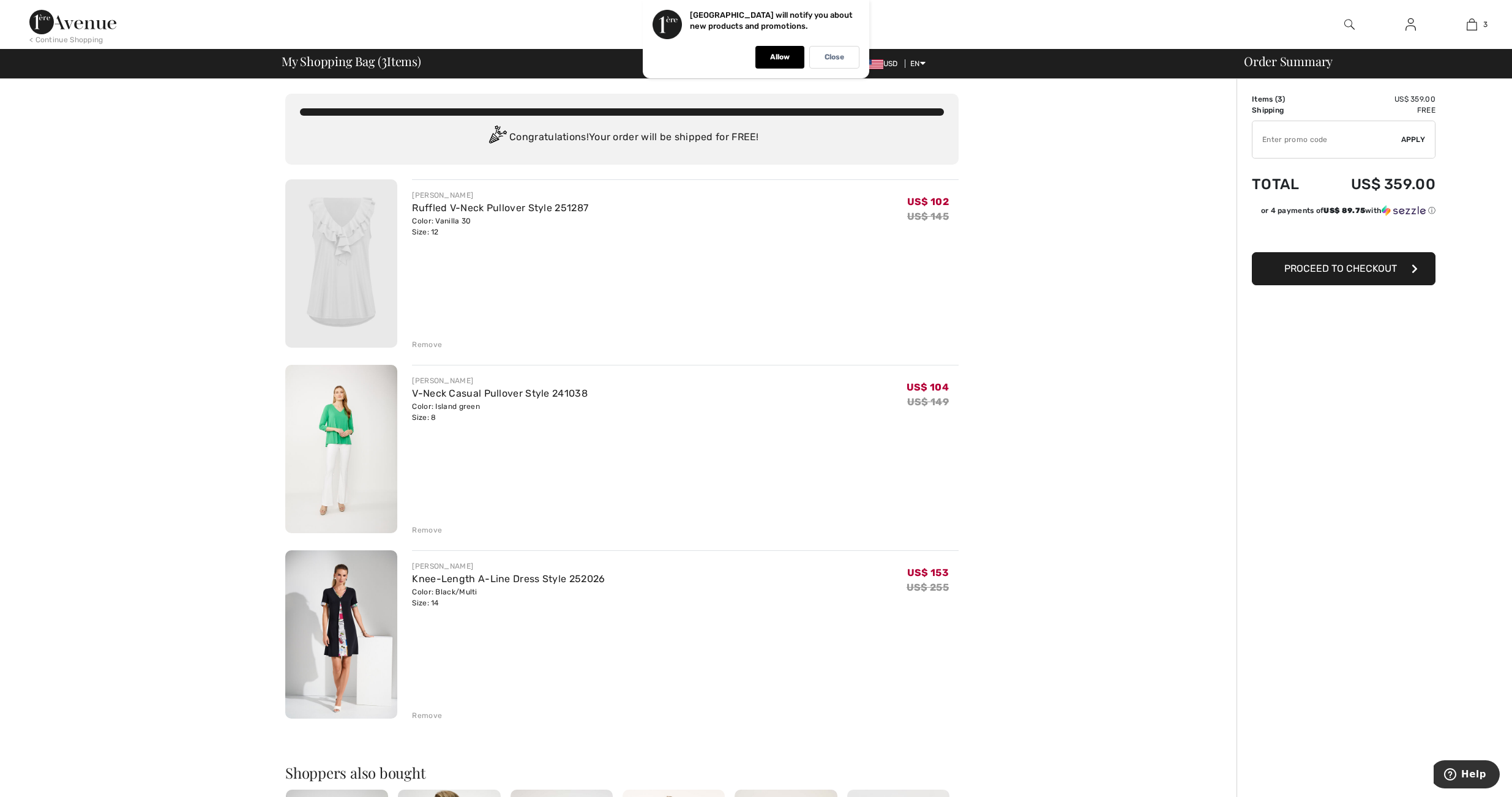
click at [427, 338] on div "Remove" at bounding box center [685, 343] width 547 height 13
click at [430, 346] on div "Remove" at bounding box center [427, 344] width 30 height 11
